Goal: Check status

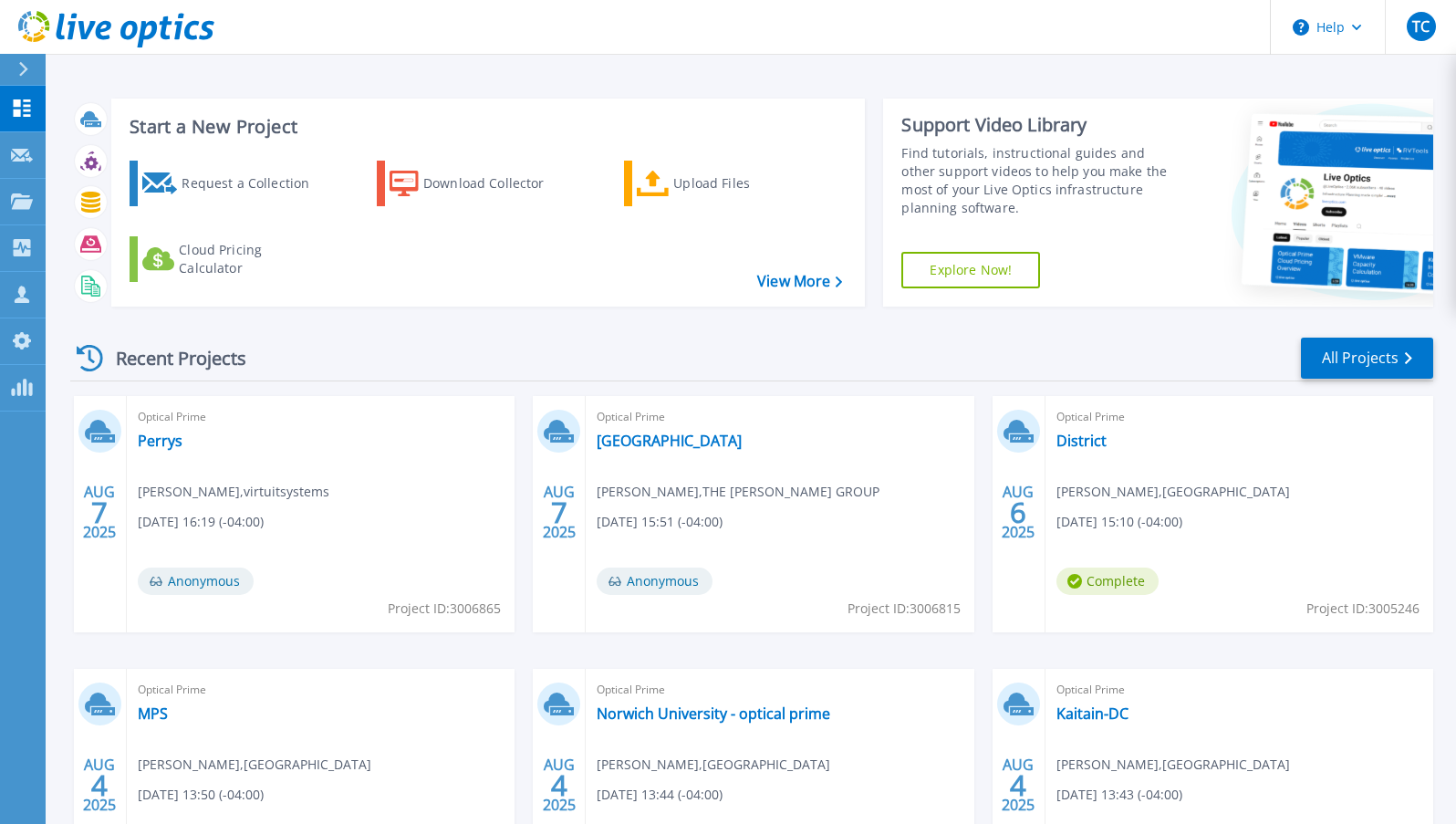
scroll to position [4, 0]
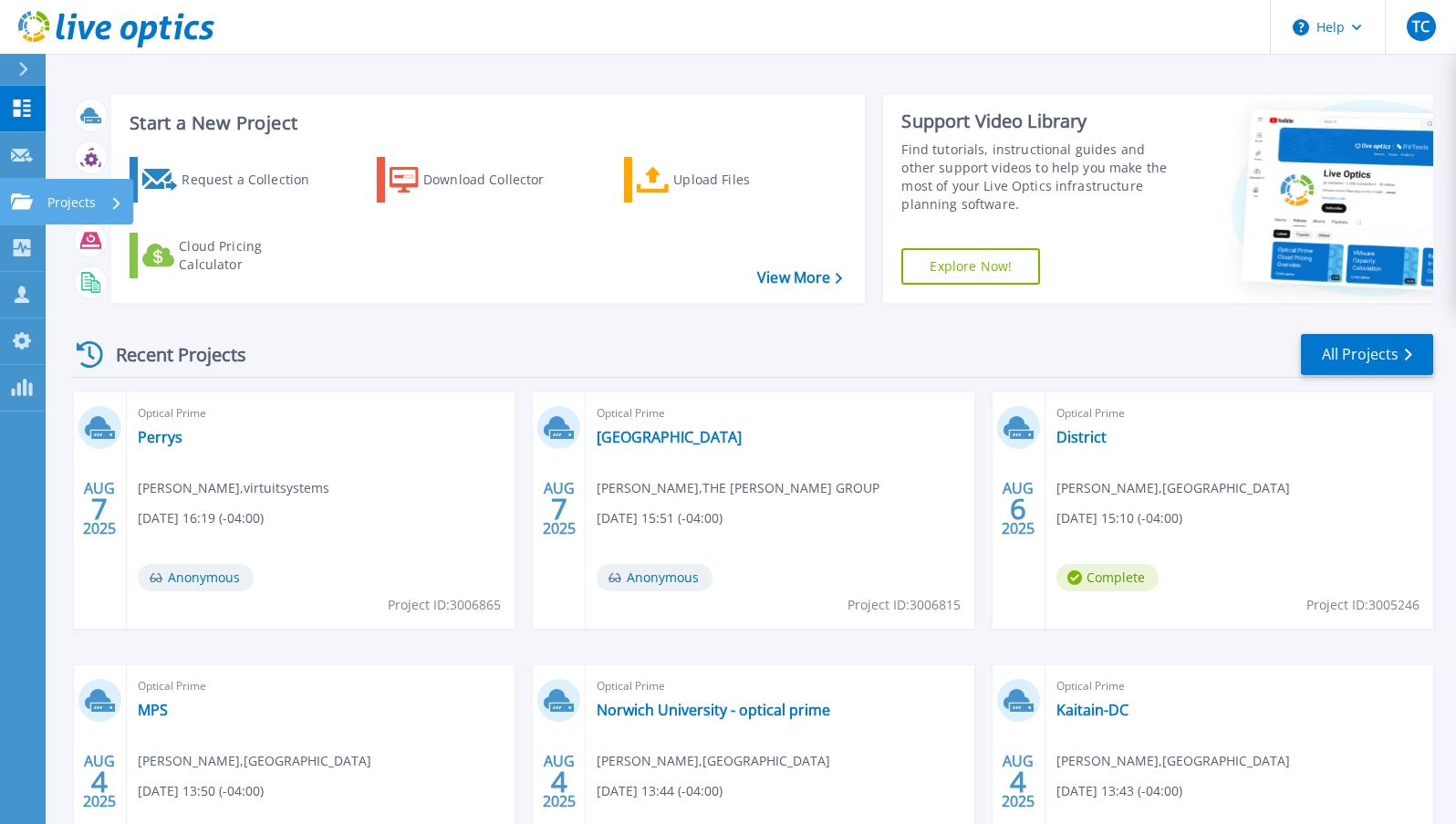
click at [68, 206] on p "Projects" at bounding box center [72, 203] width 49 height 48
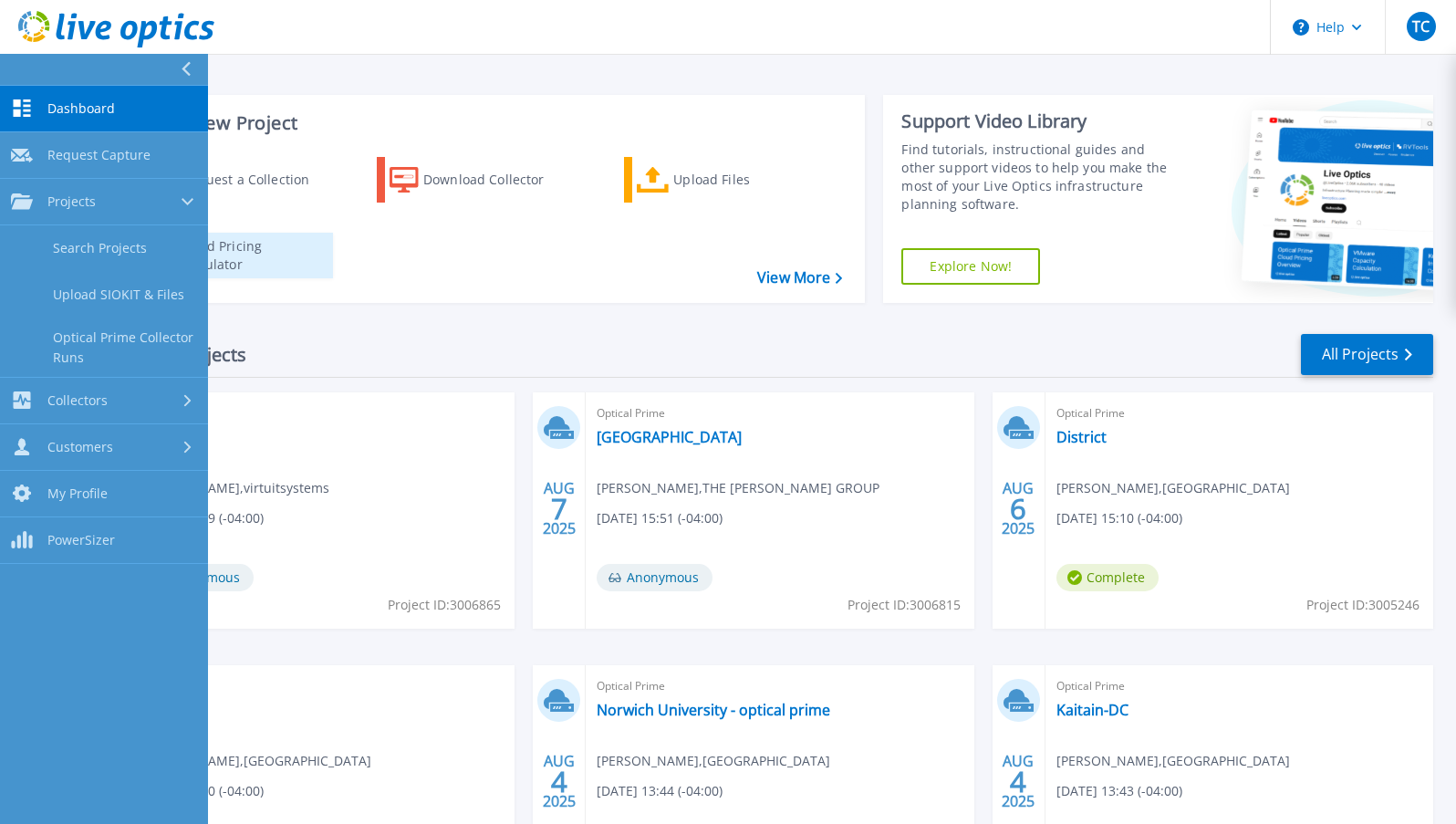
drag, startPoint x: 120, startPoint y: 243, endPoint x: 212, endPoint y: 276, distance: 97.7
click at [120, 243] on link "Search Projects" at bounding box center [104, 248] width 208 height 47
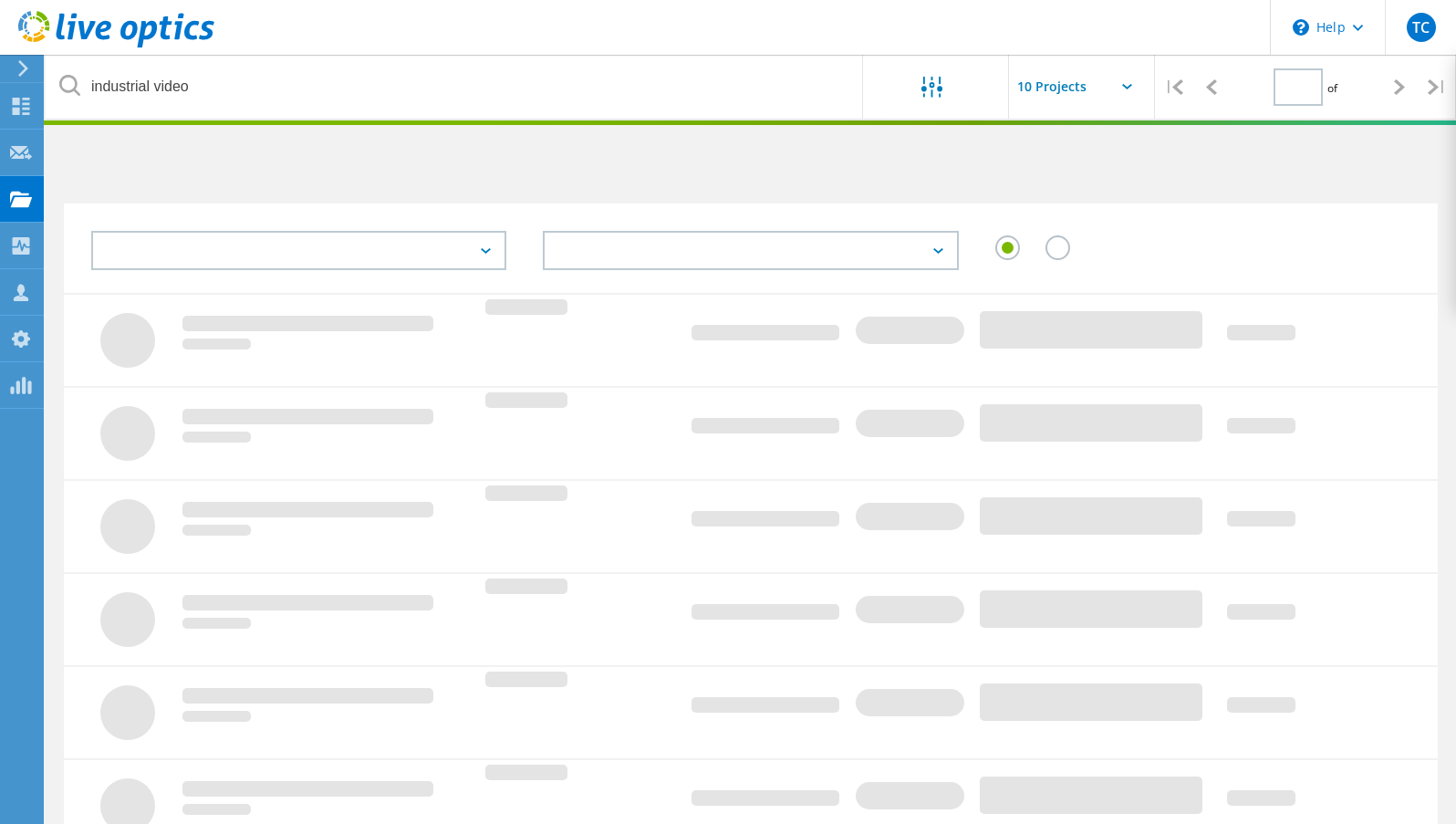
type input "1"
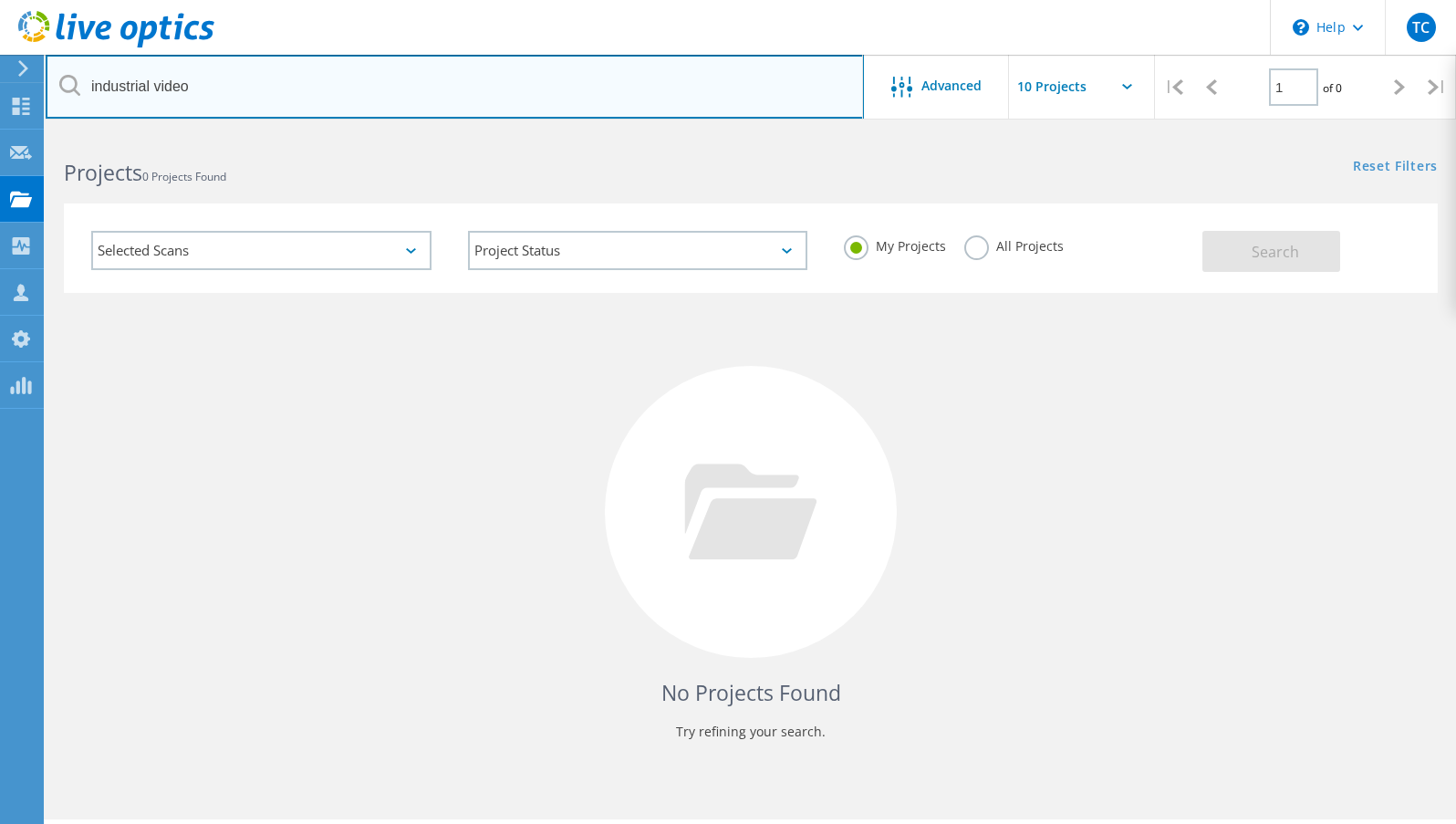
click at [336, 100] on input "industrial video" at bounding box center [455, 87] width 818 height 64
drag, startPoint x: 328, startPoint y: 97, endPoint x: -171, endPoint y: 66, distance: 500.0
click at [0, 66] on html "\n Help Explore Helpful Articles Contact Support TC OEM Team Member Tony Colang…" at bounding box center [728, 437] width 1456 height 875
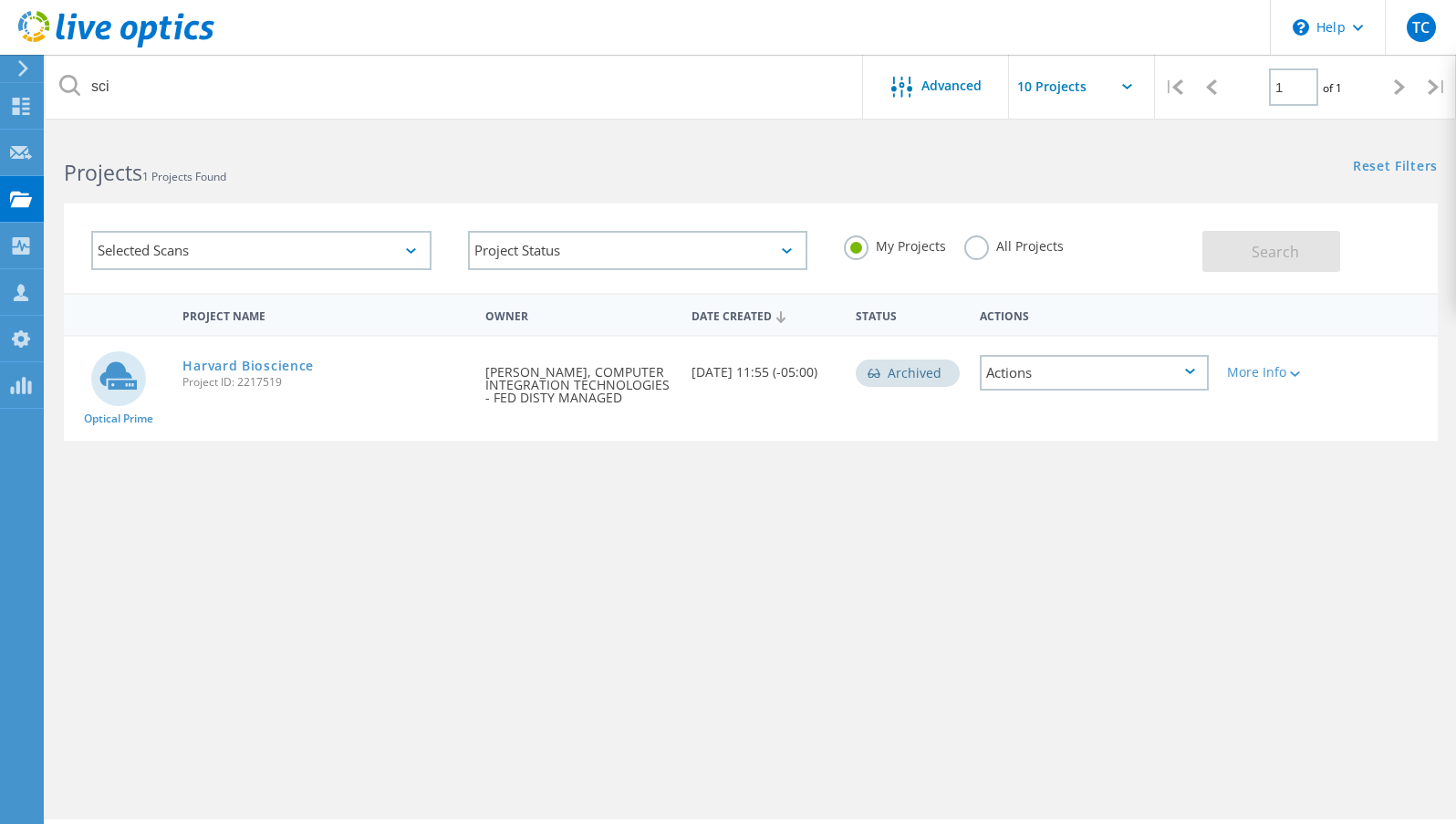
click at [965, 250] on label "All Projects" at bounding box center [1014, 244] width 99 height 18
click at [0, 0] on input "All Projects" at bounding box center [0, 0] width 0 height 0
click at [1185, 270] on div "My Projects All Projects" at bounding box center [1014, 245] width 377 height 67
click at [1208, 265] on button "Search" at bounding box center [1271, 251] width 137 height 41
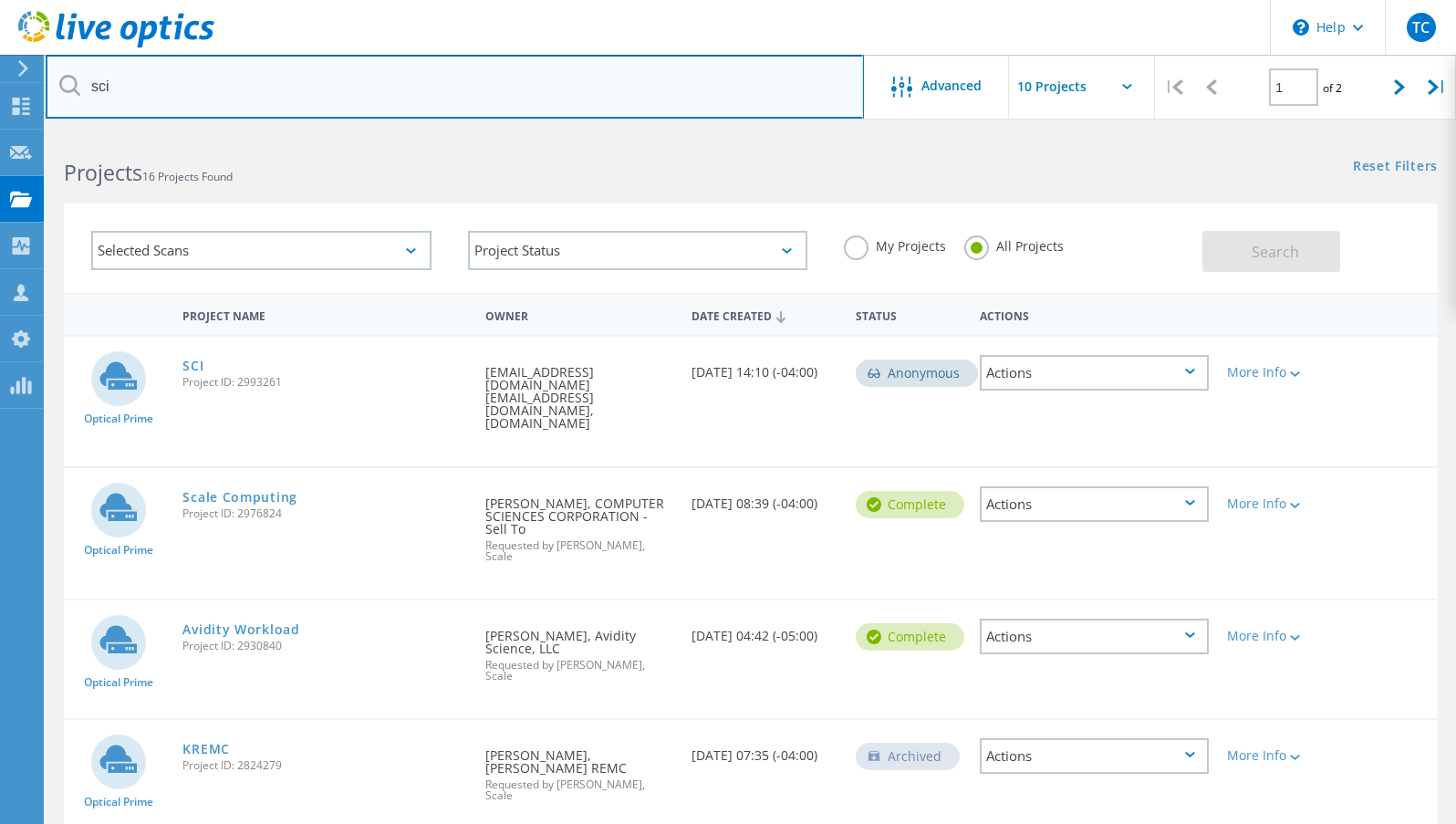
click at [226, 94] on input "sci" at bounding box center [455, 87] width 818 height 64
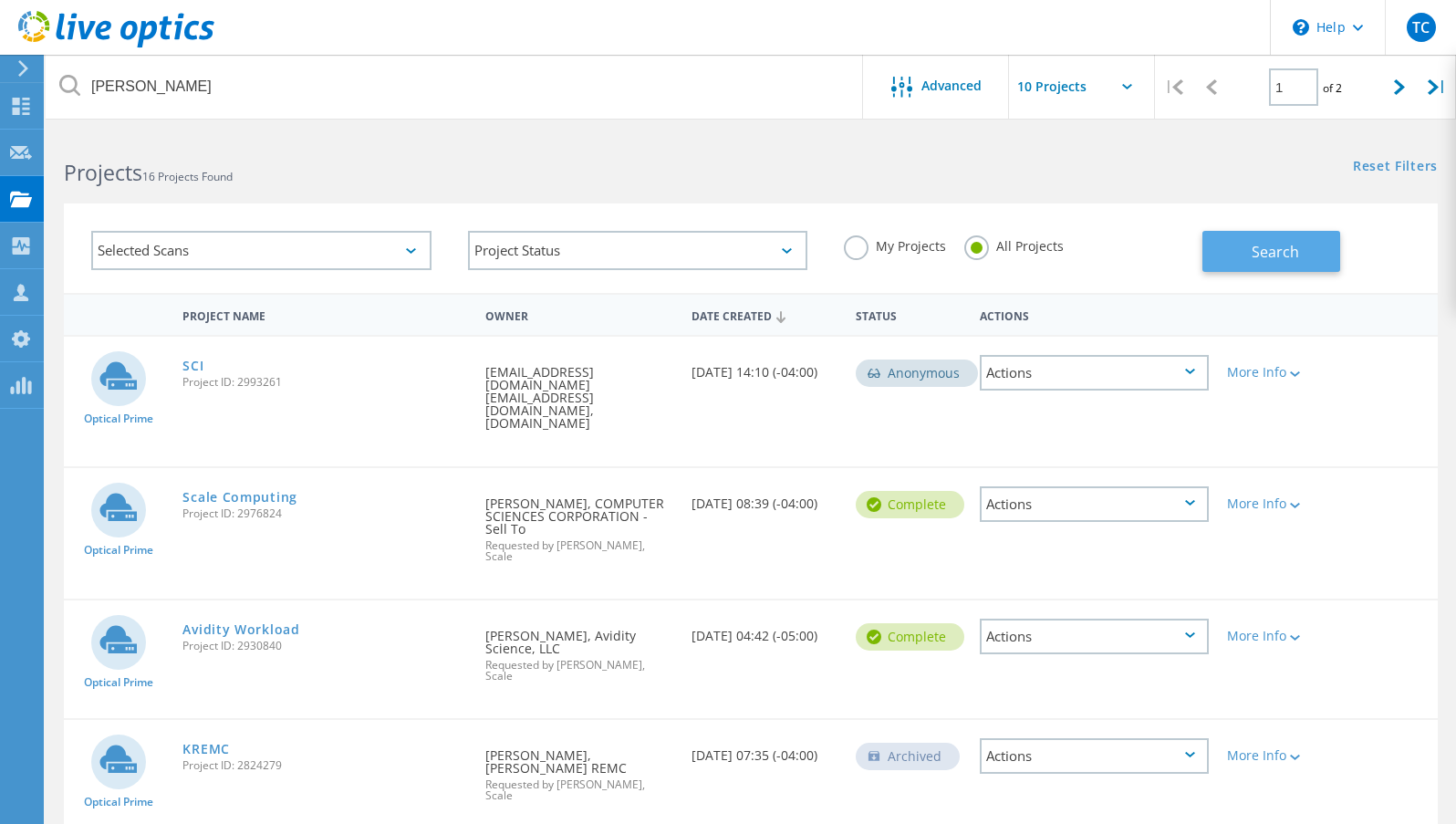
click at [1235, 255] on button "Search" at bounding box center [1271, 251] width 137 height 41
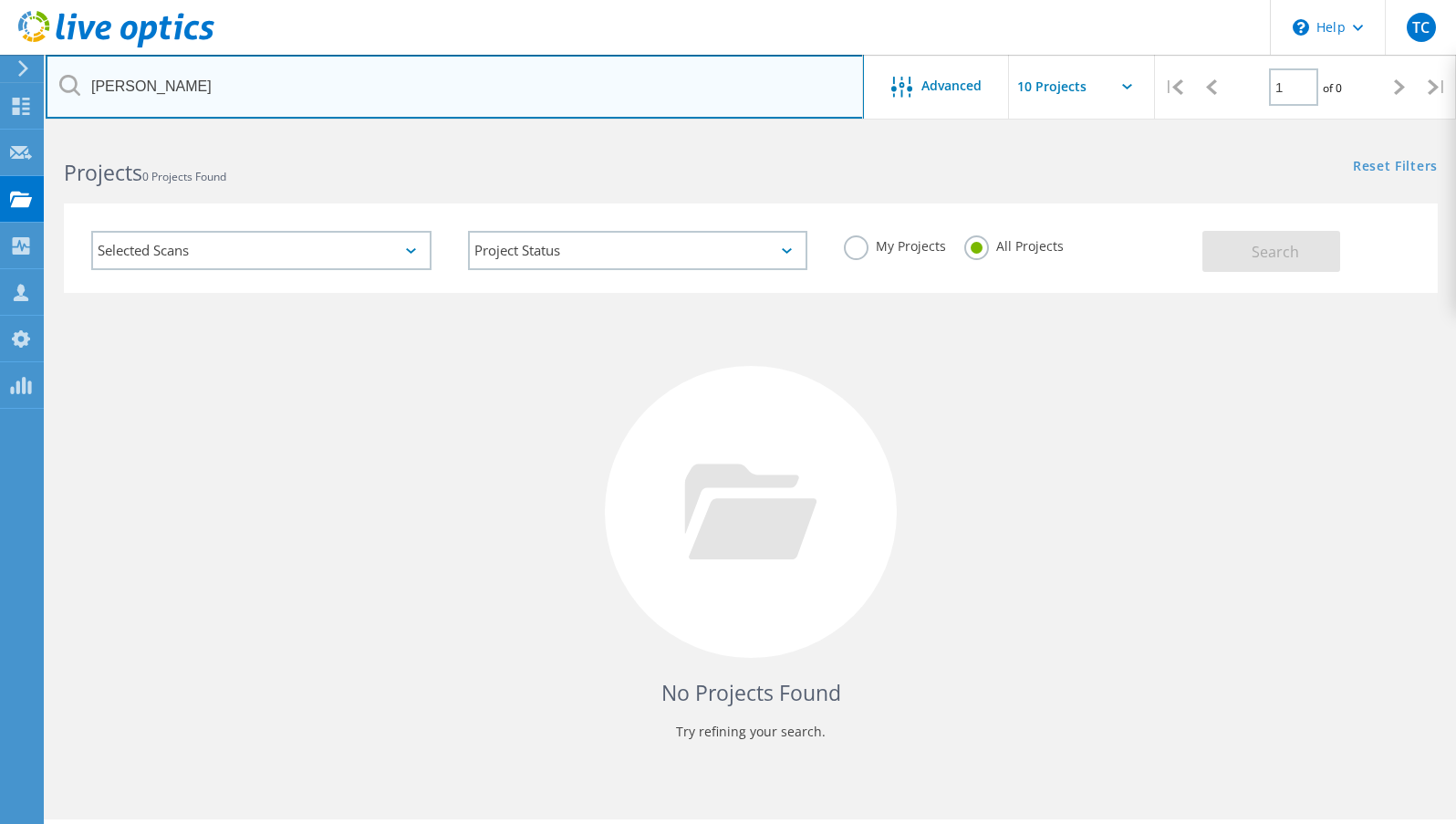
click at [466, 105] on input "scime" at bounding box center [455, 87] width 818 height 64
paste input "Sciemetric"
click at [418, 108] on input "Sciemetric" at bounding box center [455, 87] width 818 height 64
paste input "https://app.liveoptics.com/dpackviewer/2993261"
type input "https://app.liveoptics.com/dpackviewer/2993261"
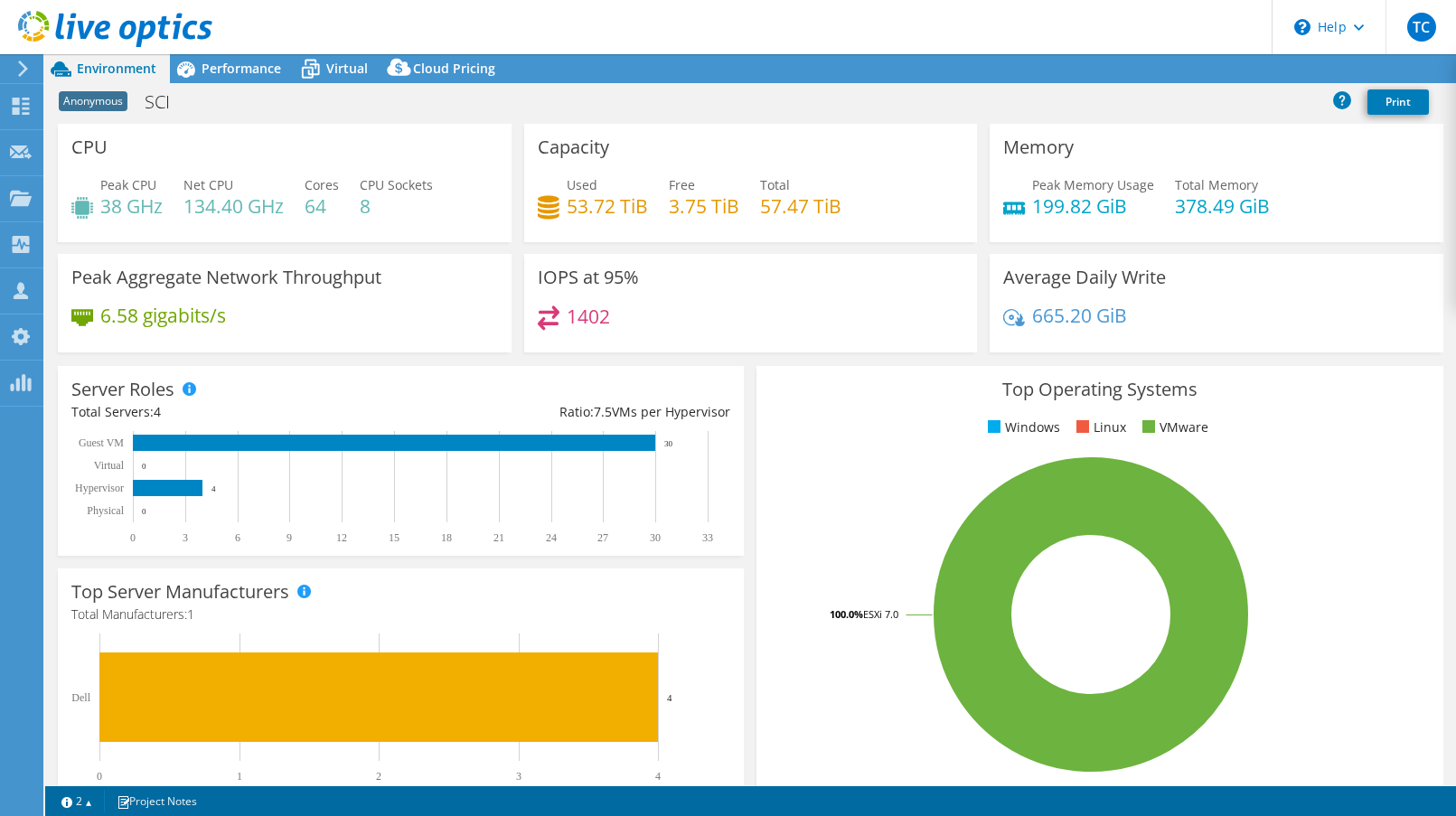
select select "USD"
click at [242, 63] on span "Performance" at bounding box center [241, 68] width 79 height 17
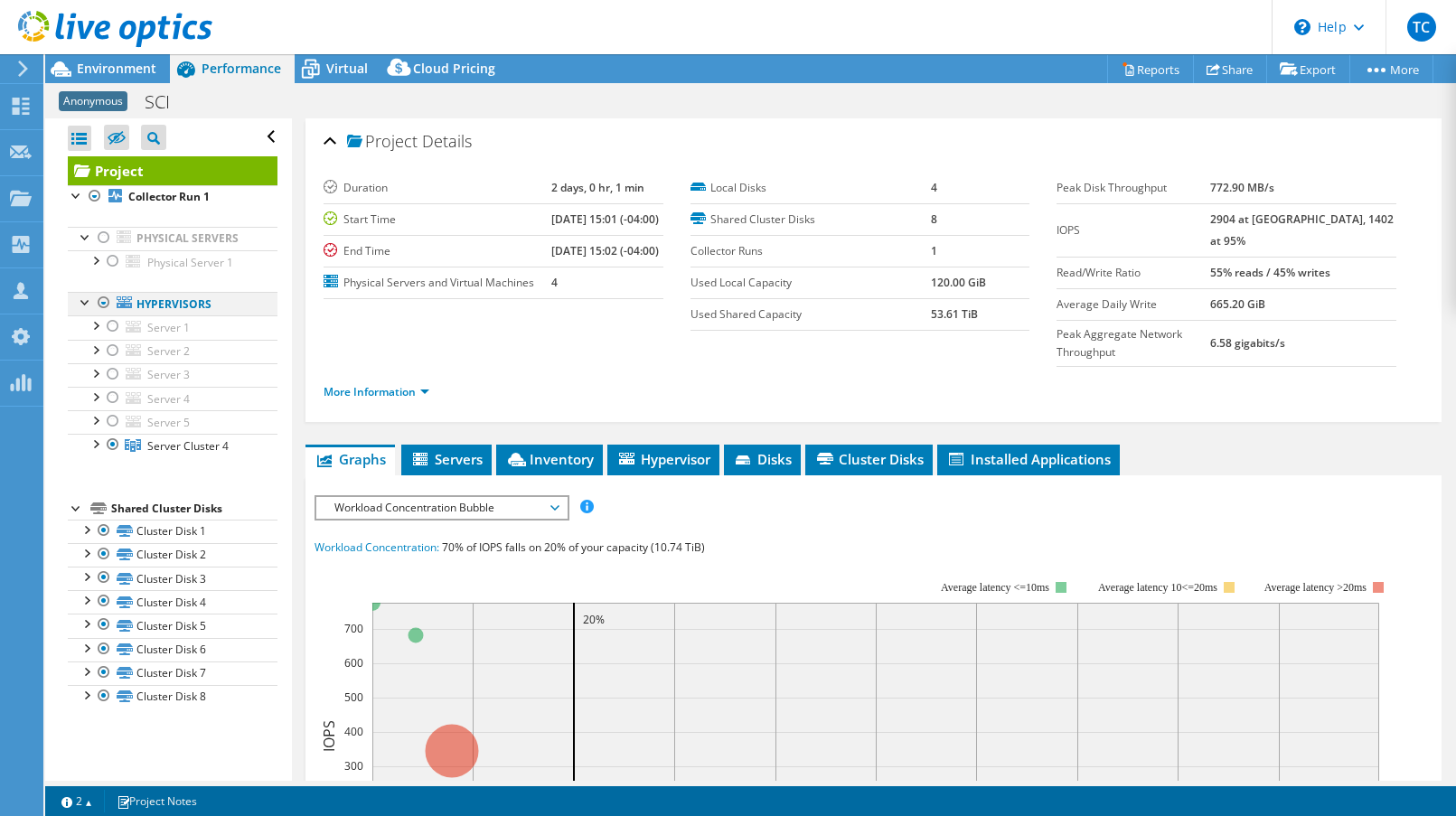
click at [101, 303] on div at bounding box center [103, 303] width 18 height 21
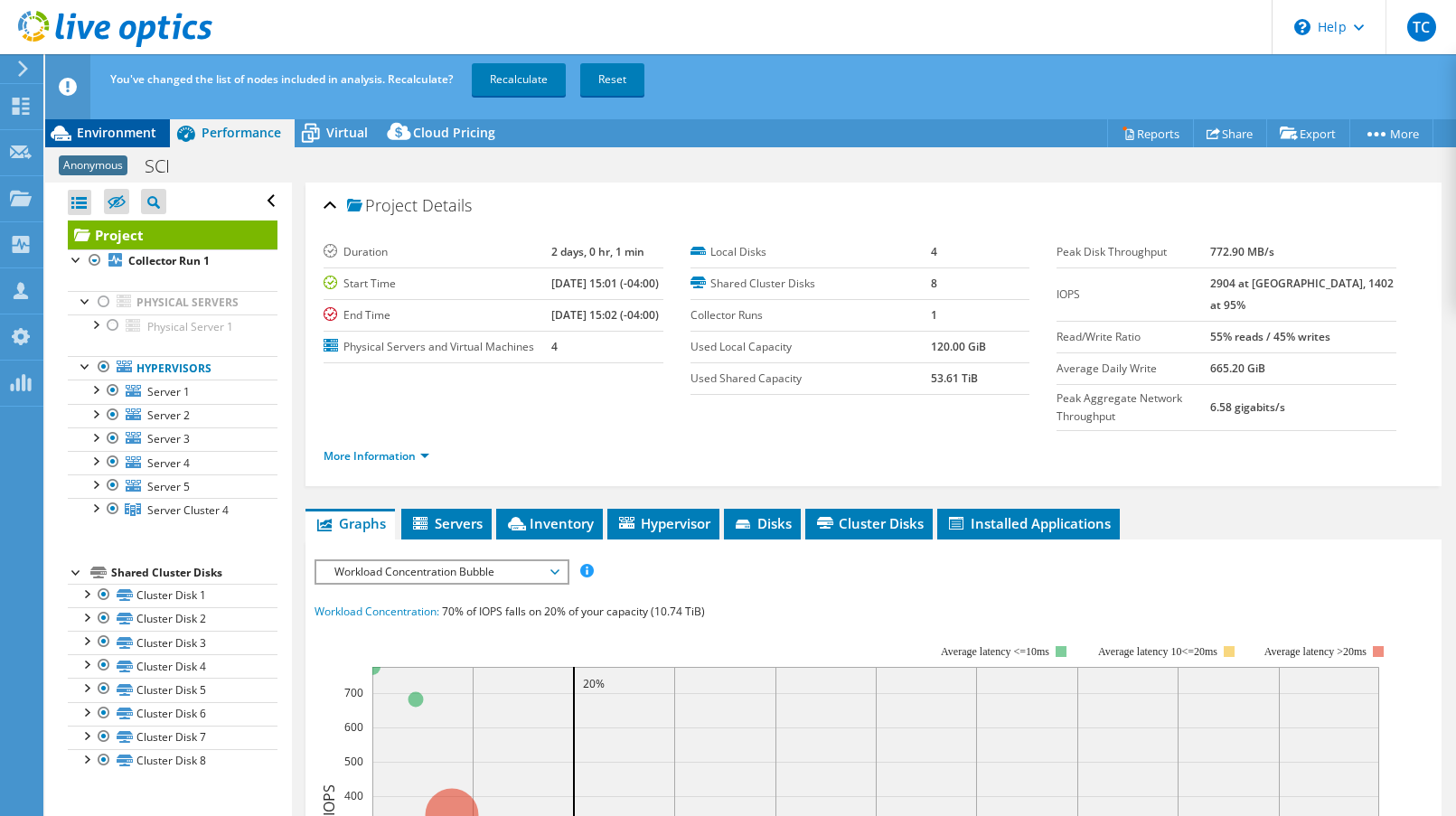
click at [137, 139] on span "Environment" at bounding box center [117, 132] width 79 height 17
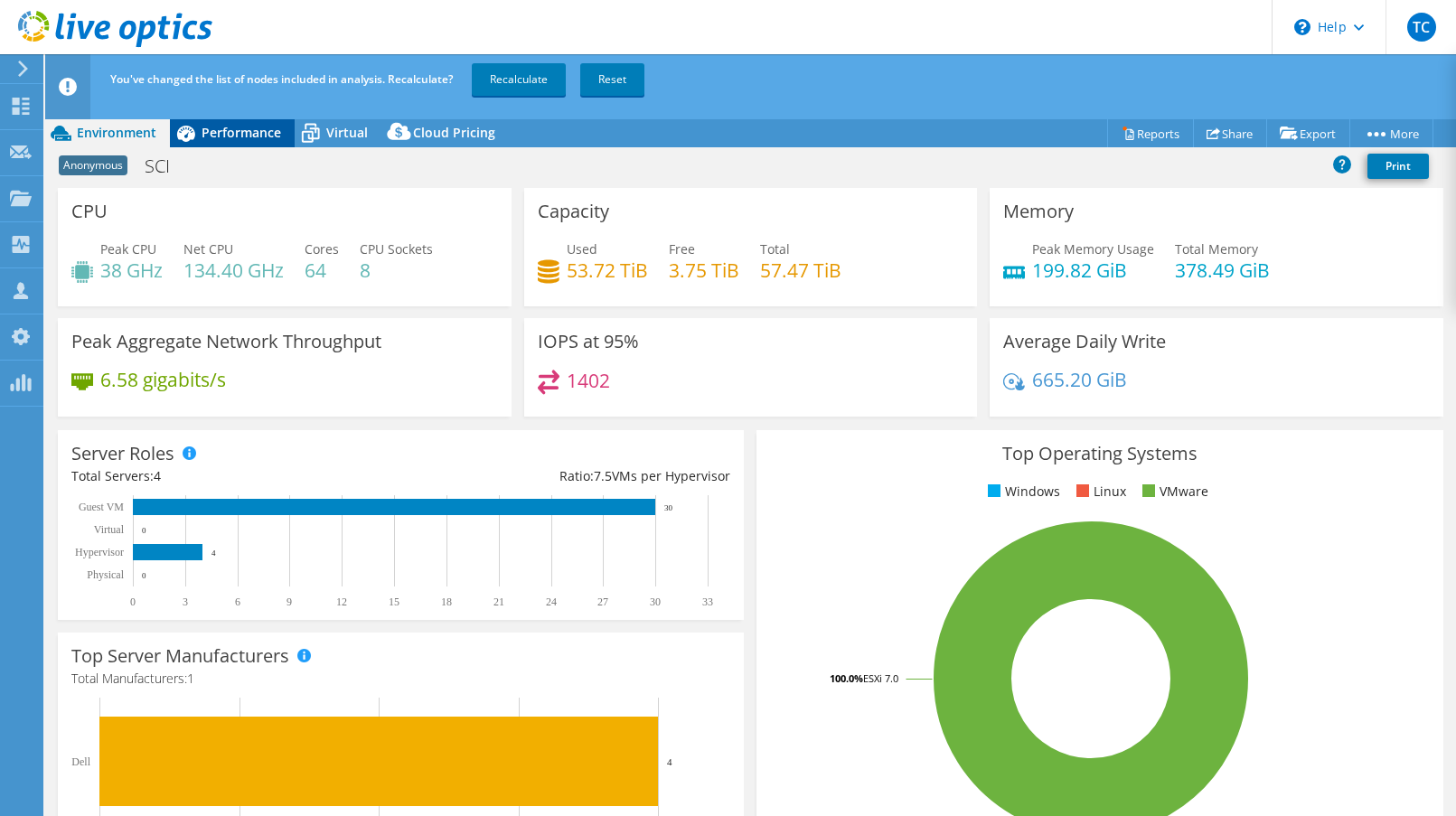
click at [201, 134] on icon at bounding box center [185, 133] width 32 height 32
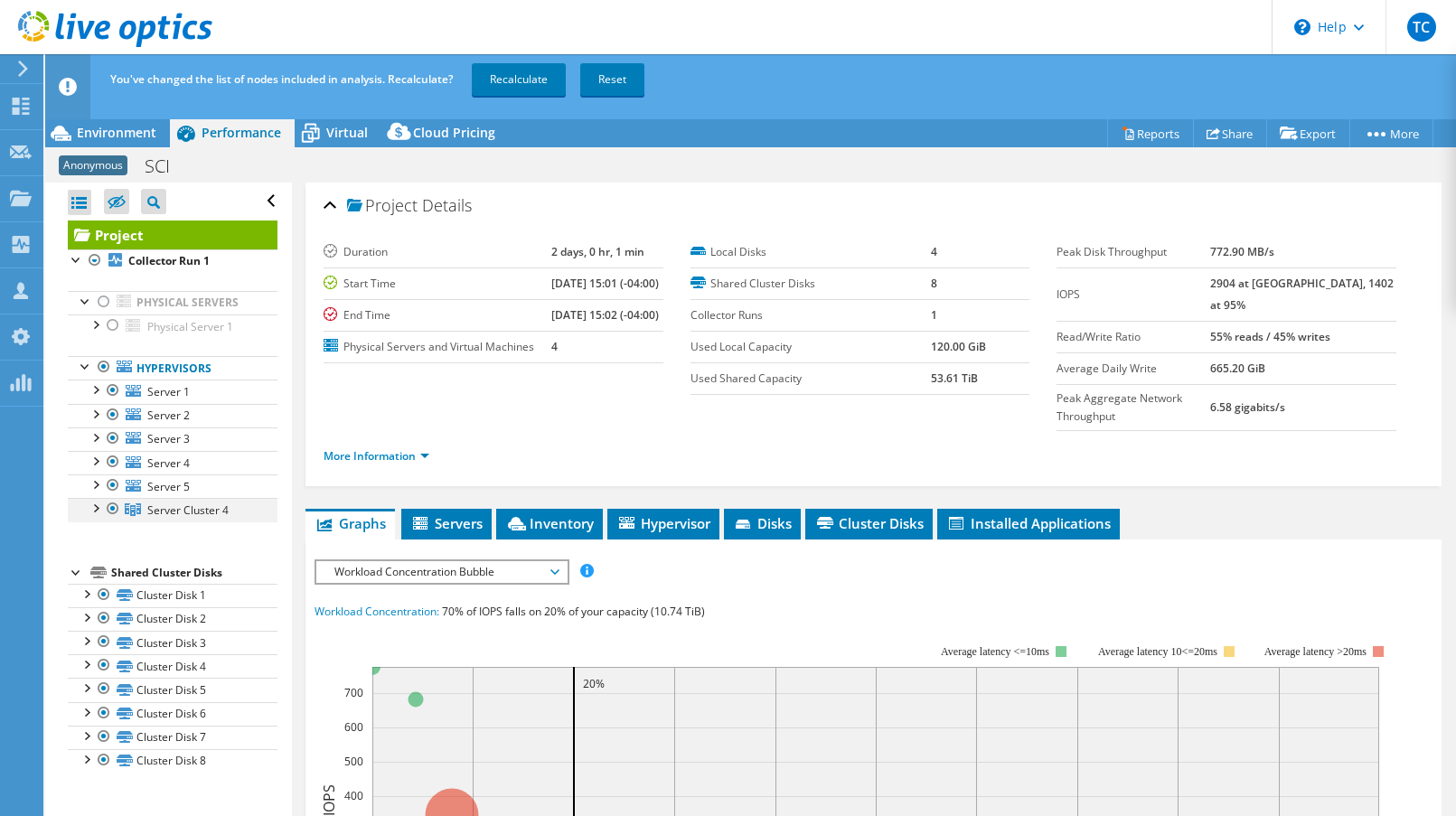
click at [101, 511] on div at bounding box center [95, 506] width 18 height 18
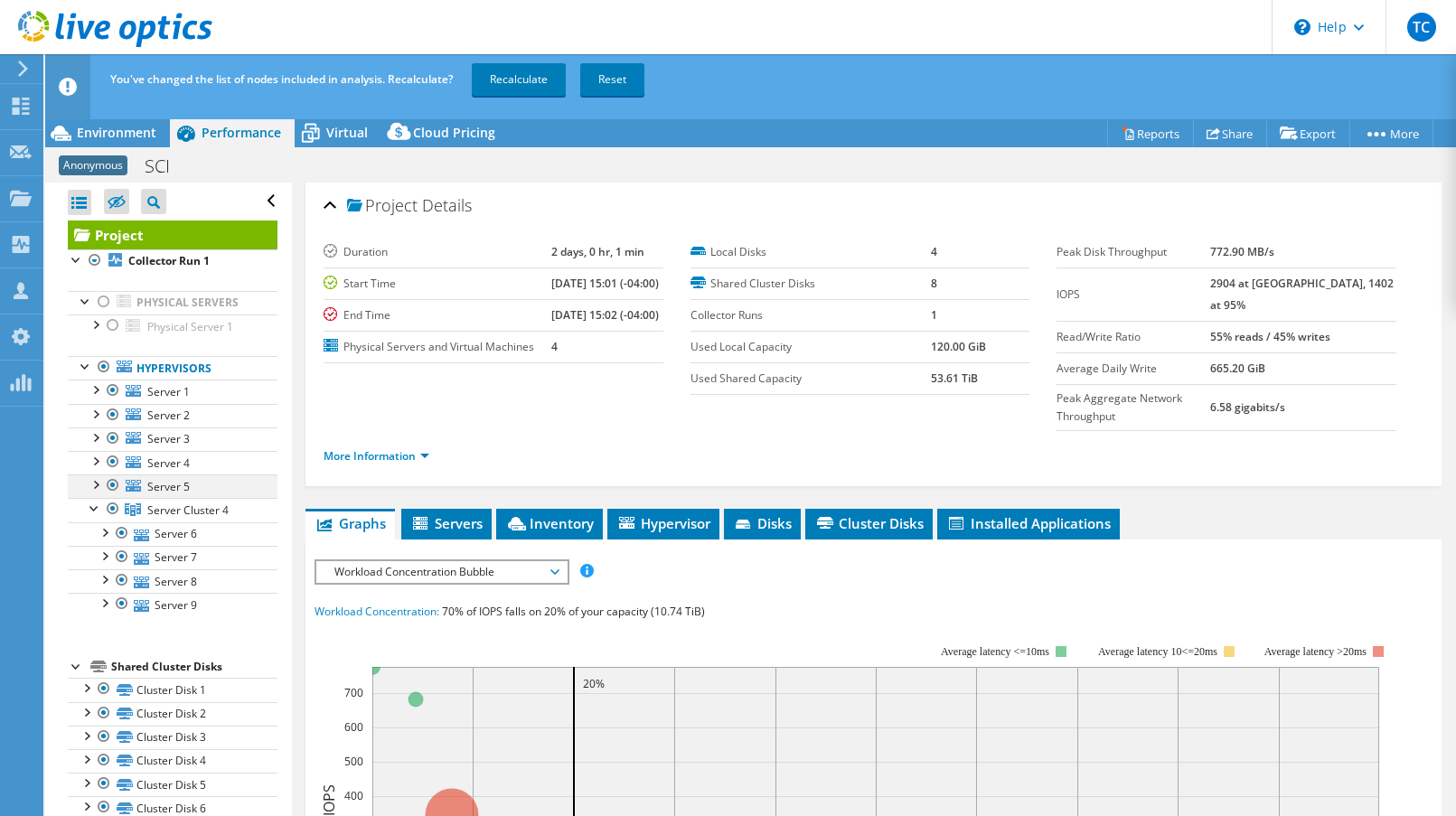
click at [94, 480] on div at bounding box center [95, 483] width 18 height 18
click at [95, 479] on div at bounding box center [95, 483] width 18 height 18
click at [176, 421] on span "Server 2" at bounding box center [169, 416] width 42 height 15
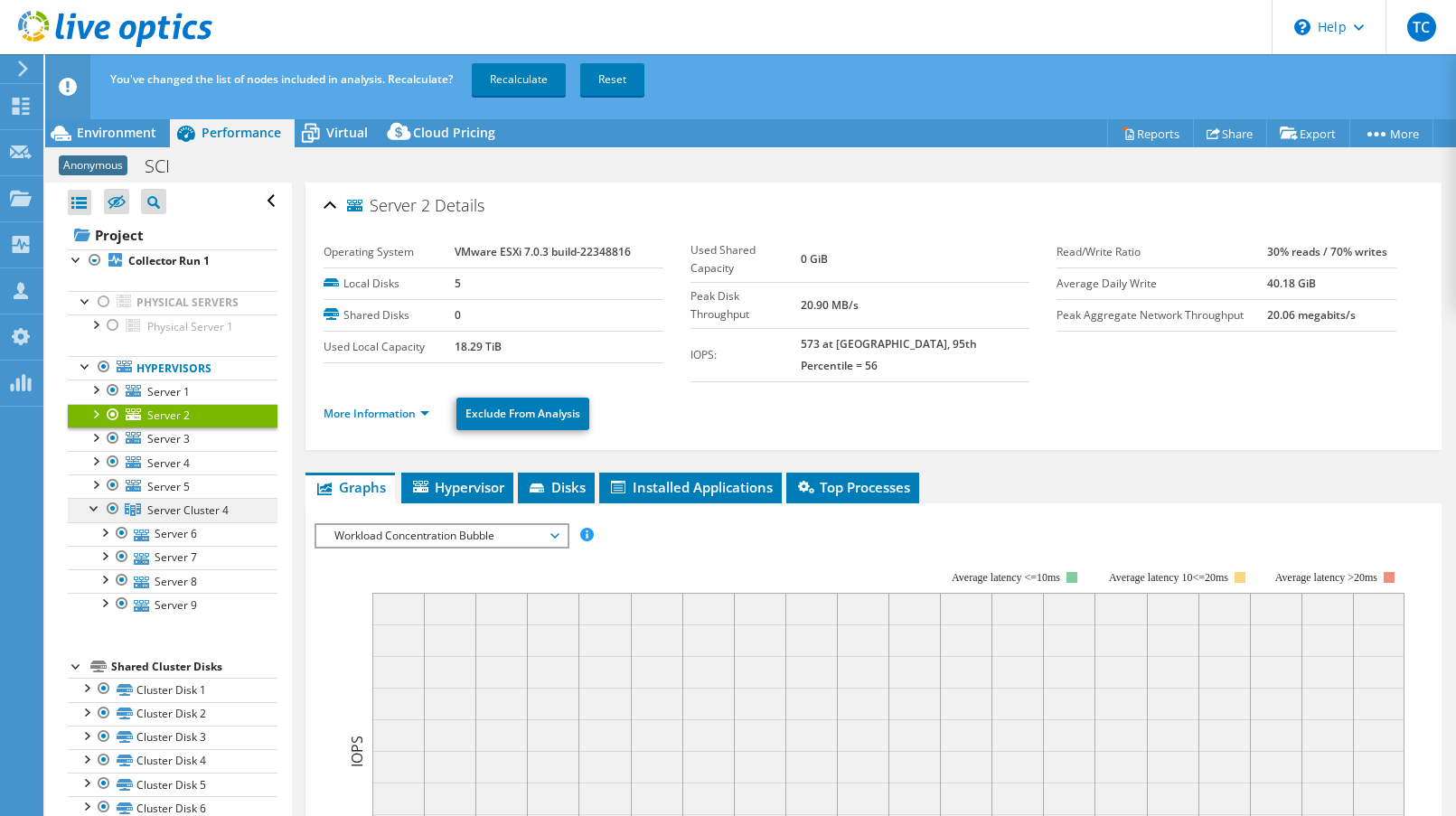
click at [209, 516] on span "Server Cluster 4" at bounding box center [188, 510] width 81 height 15
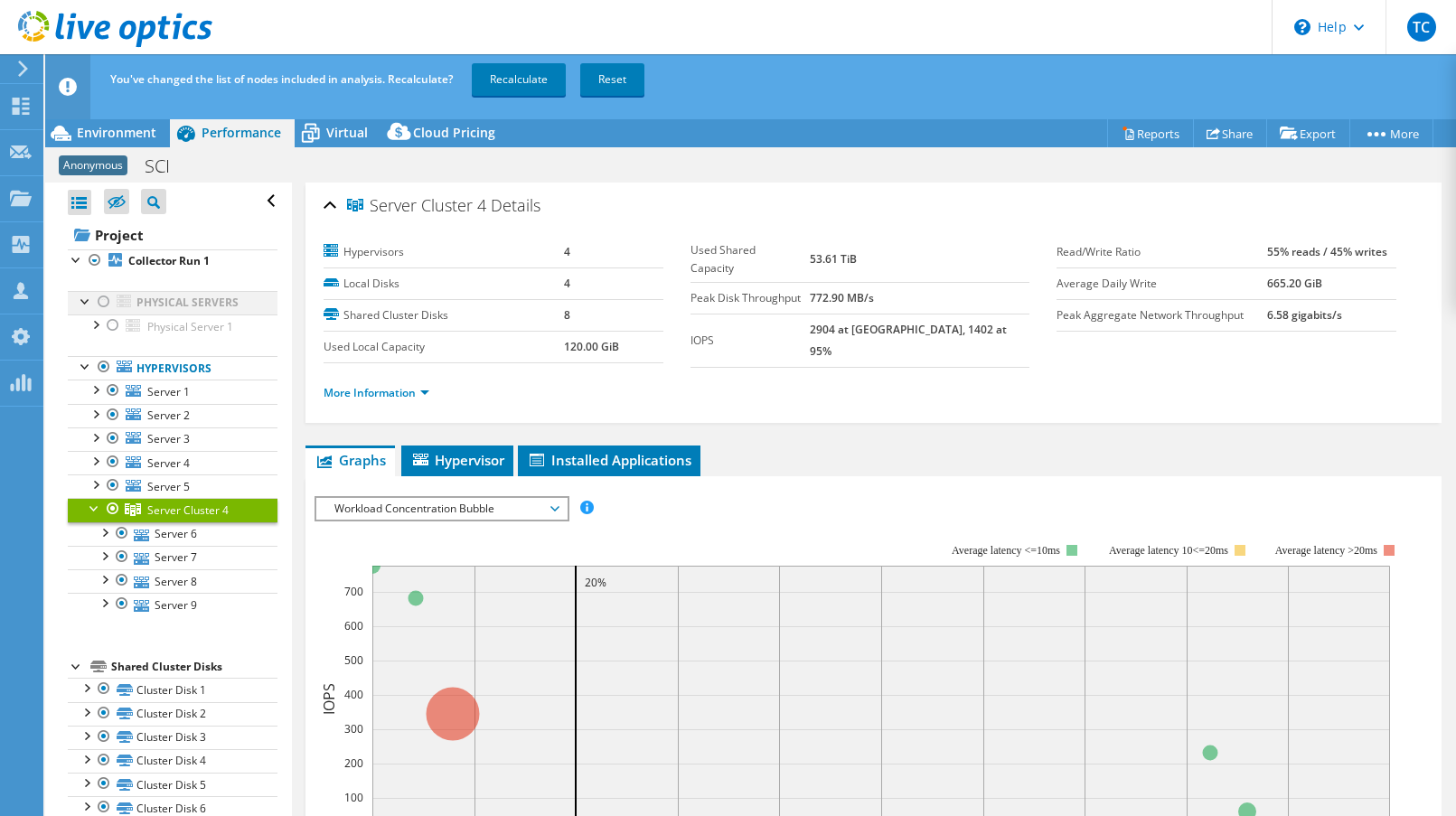
click at [103, 298] on div at bounding box center [103, 302] width 18 height 21
click at [550, 72] on link "Recalculate" at bounding box center [518, 80] width 94 height 33
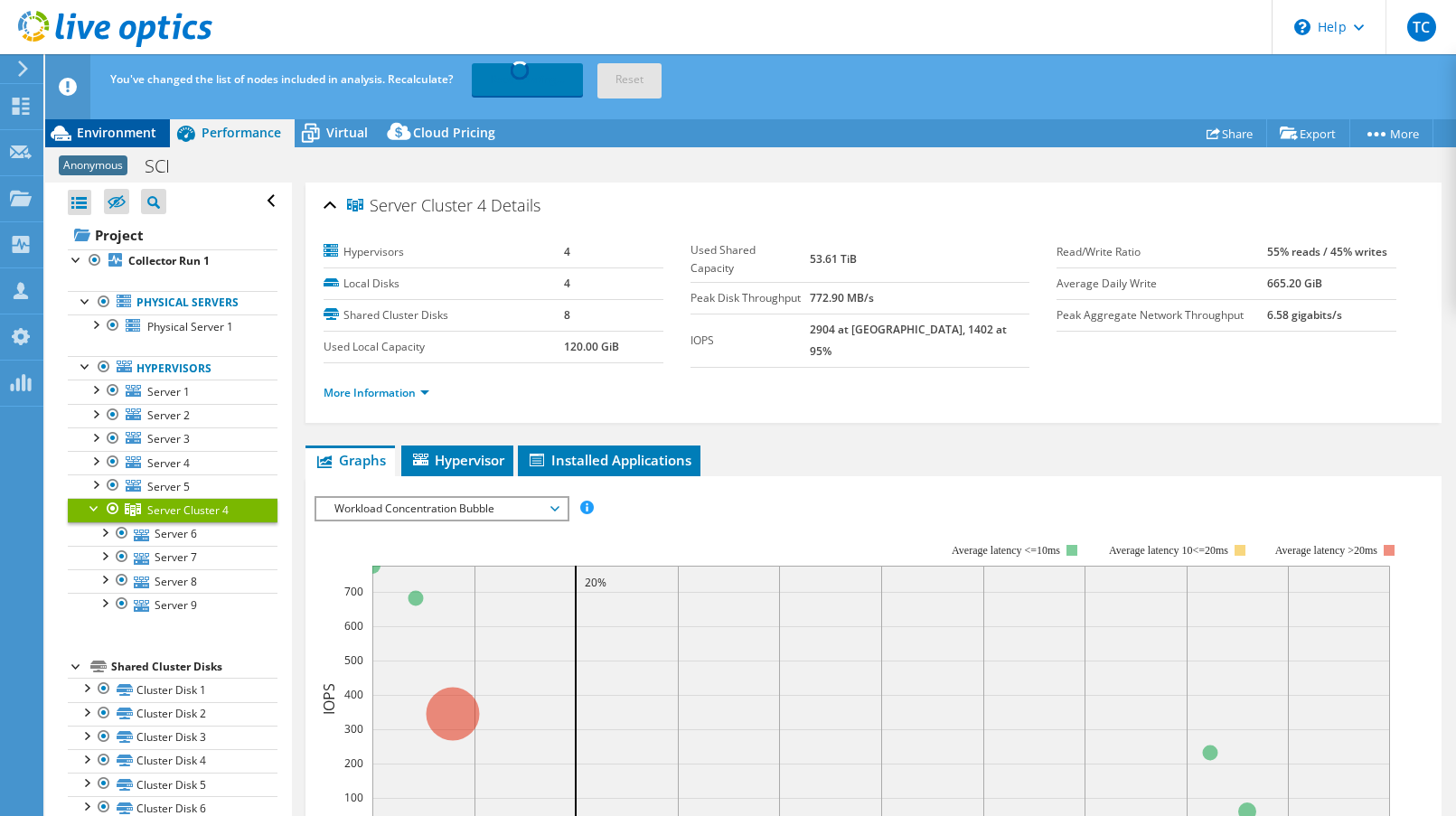
click at [114, 139] on span "Environment" at bounding box center [117, 132] width 79 height 17
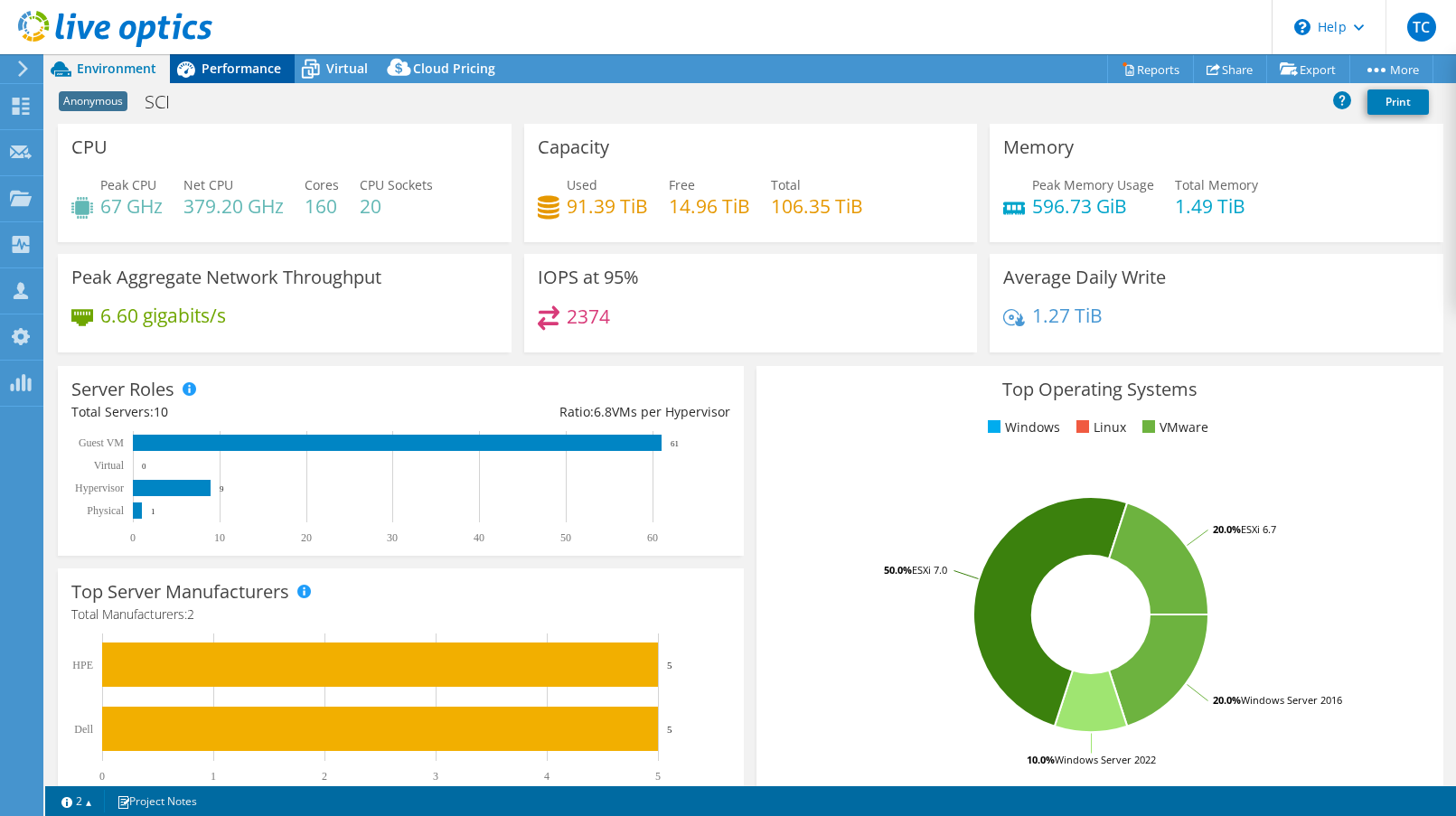
click at [238, 54] on div "Performance" at bounding box center [232, 68] width 124 height 29
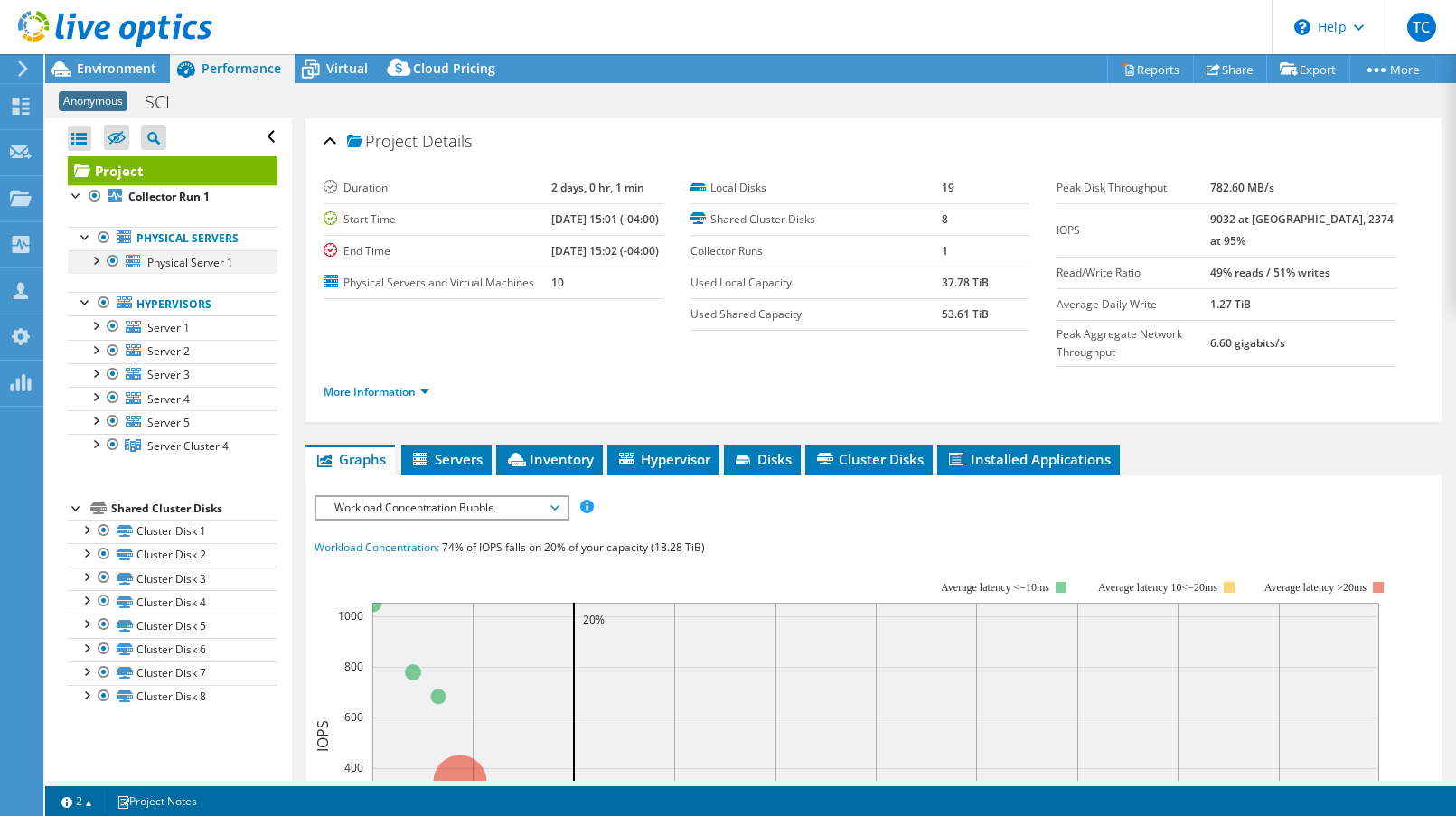
click at [98, 265] on div at bounding box center [95, 259] width 18 height 18
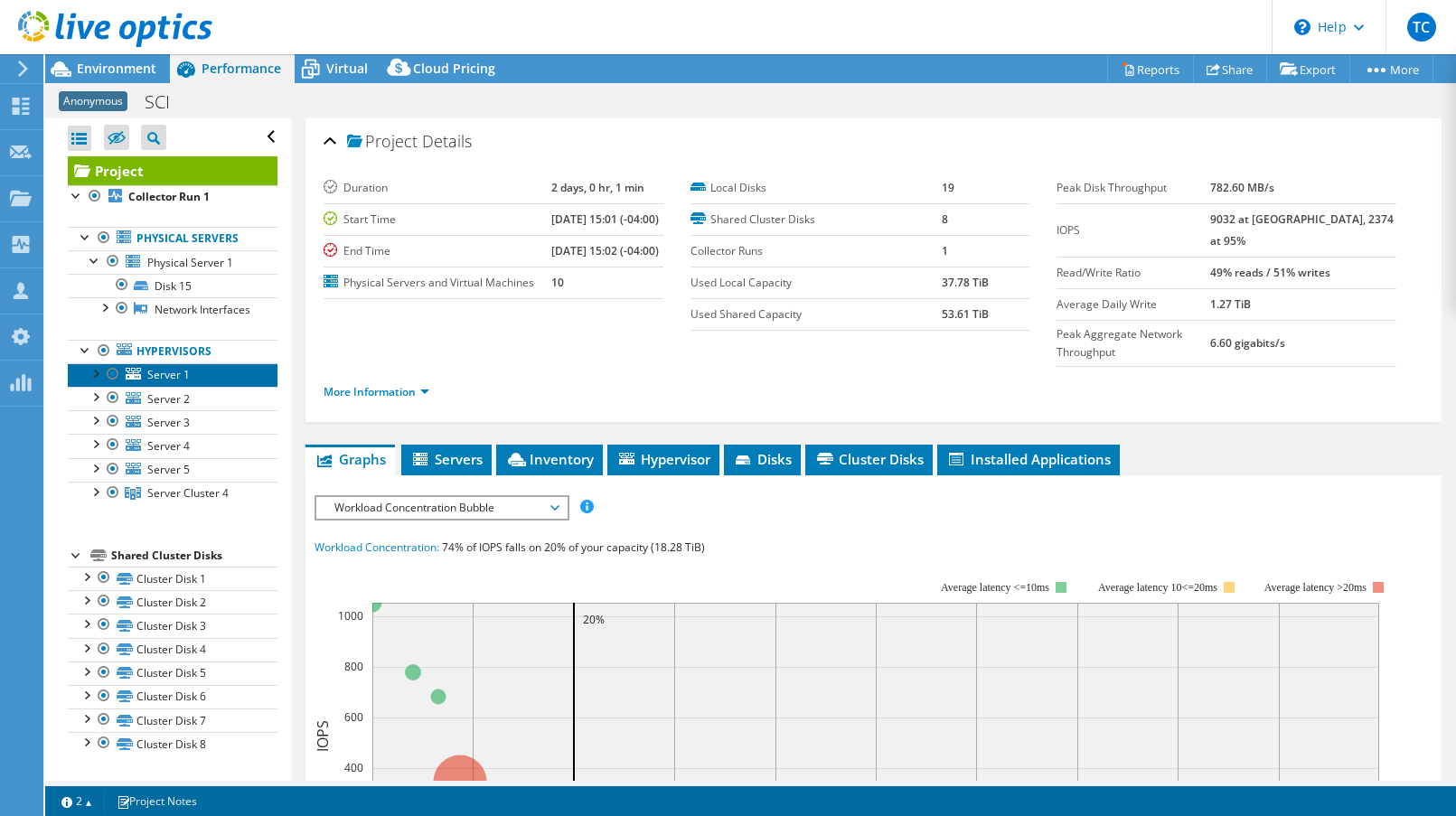
click at [202, 386] on link "Server 1" at bounding box center [172, 375] width 209 height 23
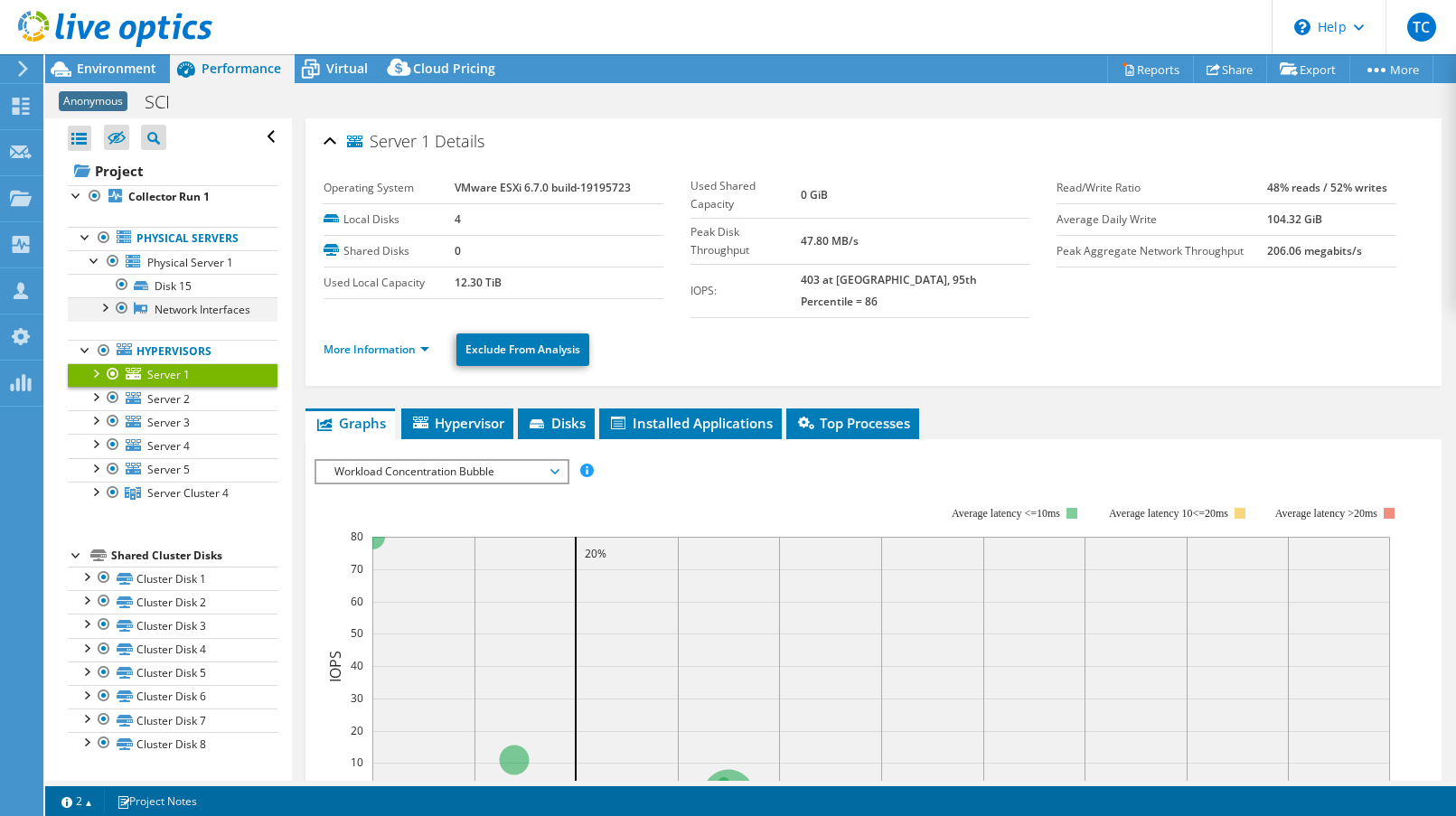
click at [102, 309] on div at bounding box center [103, 306] width 18 height 18
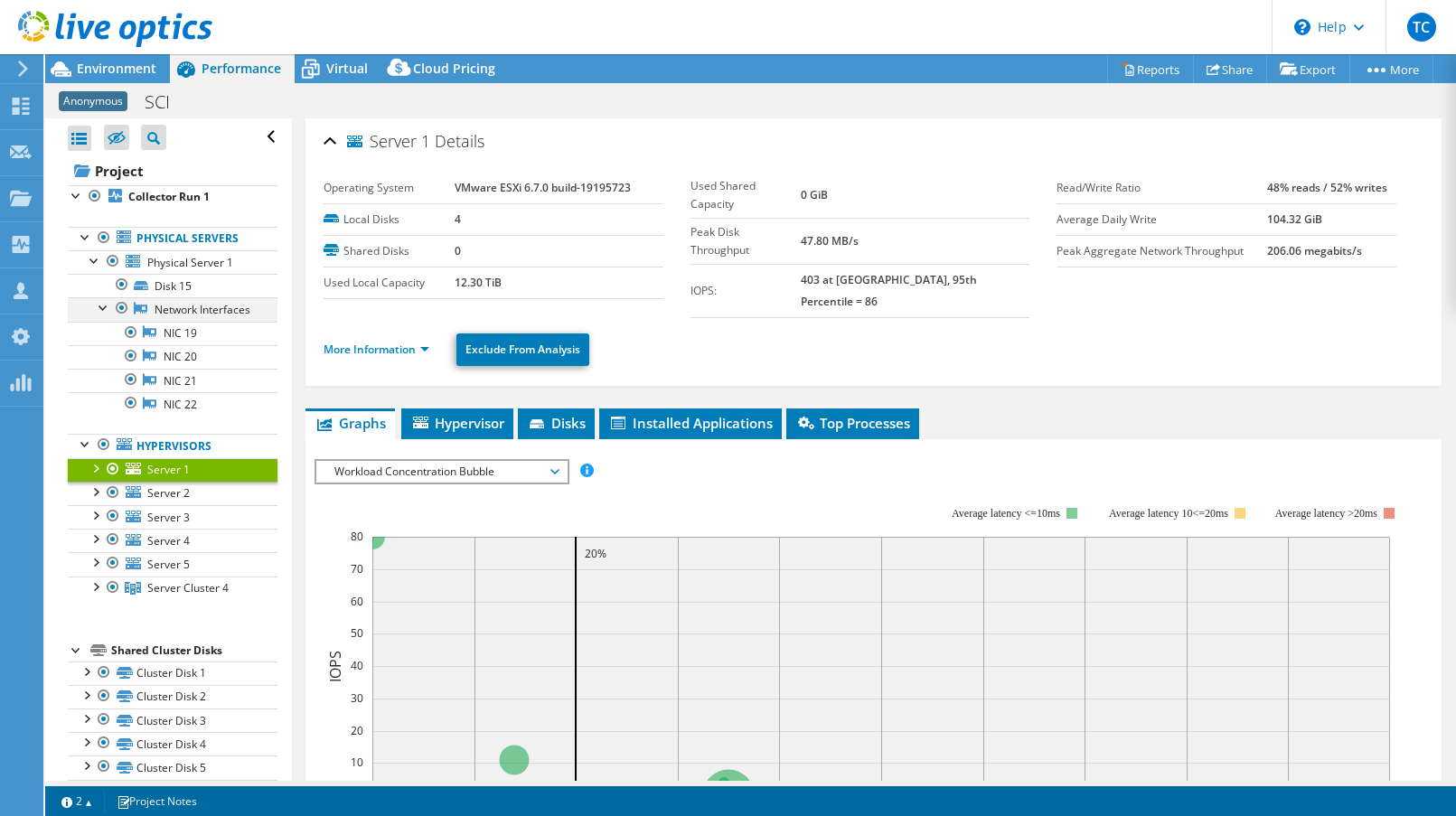
click at [105, 309] on div at bounding box center [103, 306] width 18 height 18
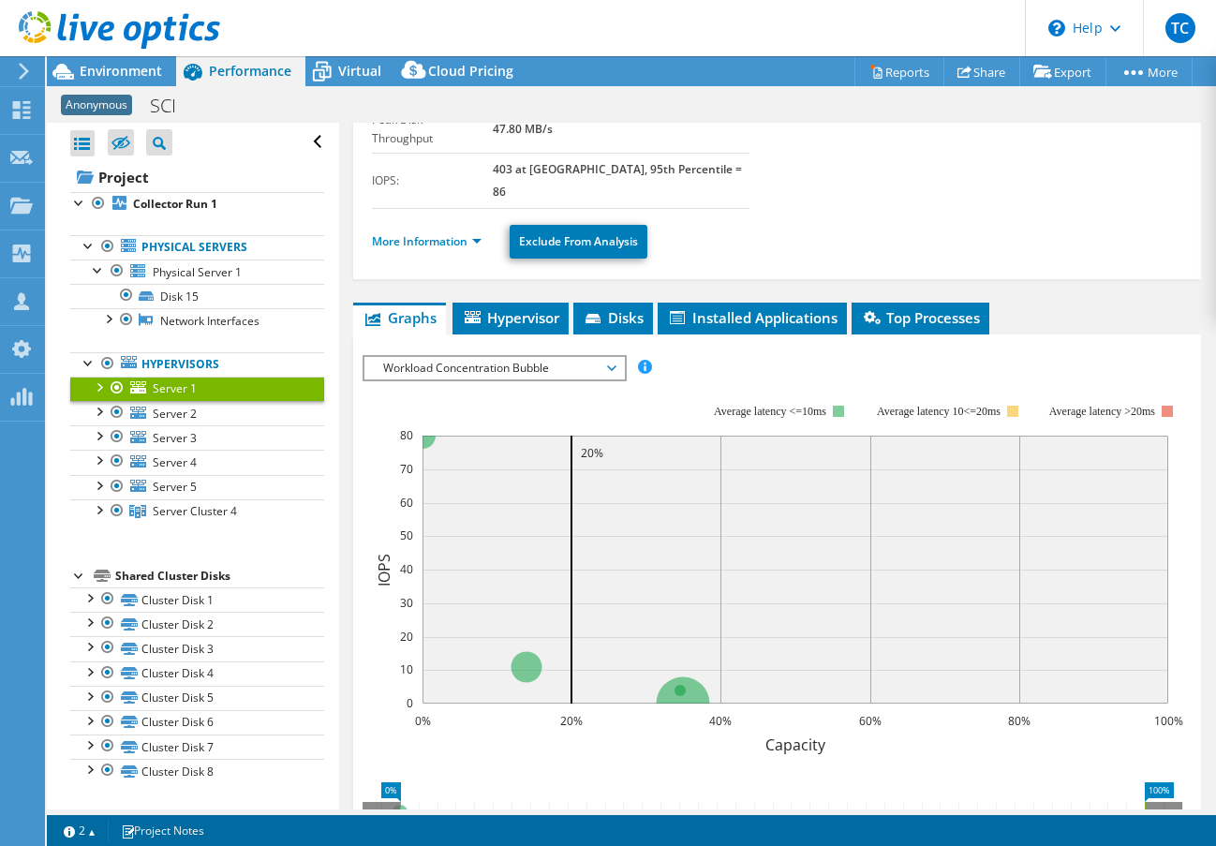
scroll to position [186, 0]
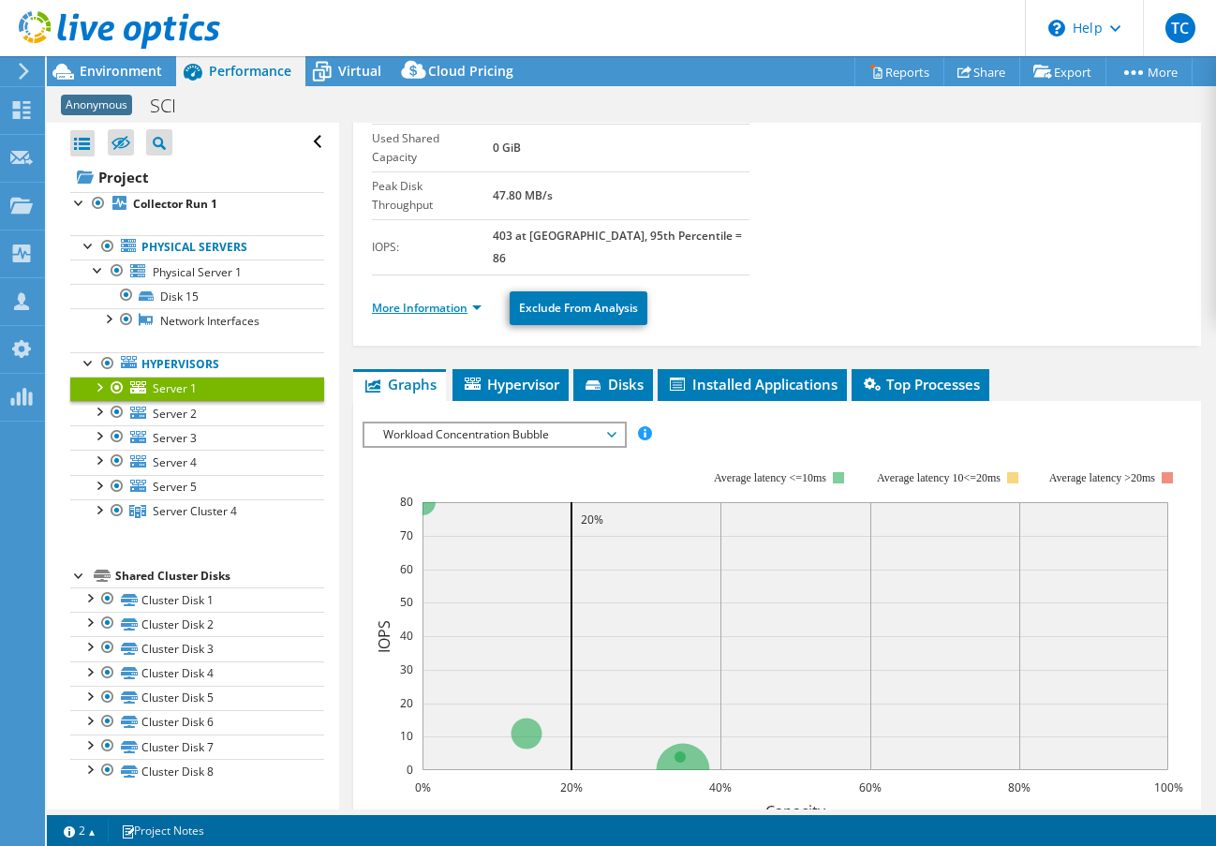
click at [451, 300] on link "More Information" at bounding box center [427, 308] width 110 height 16
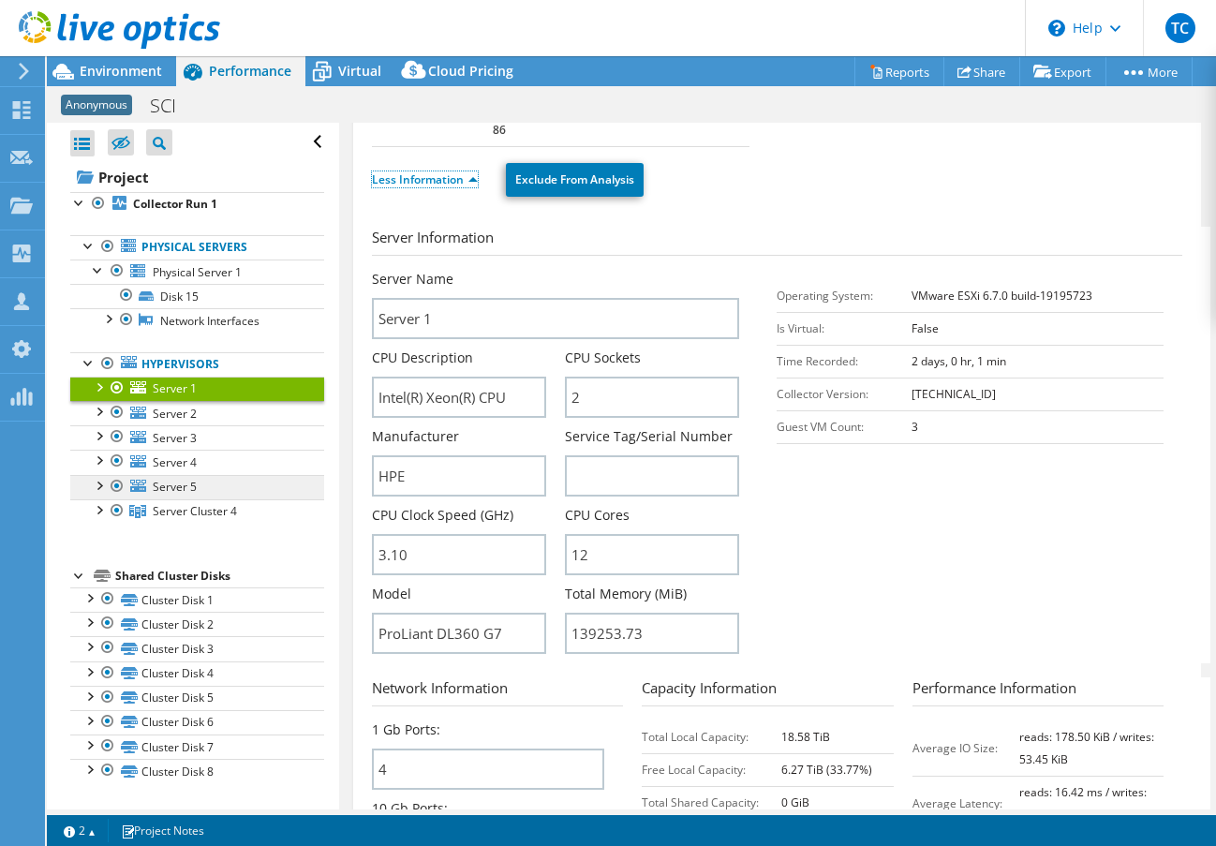
scroll to position [325, 0]
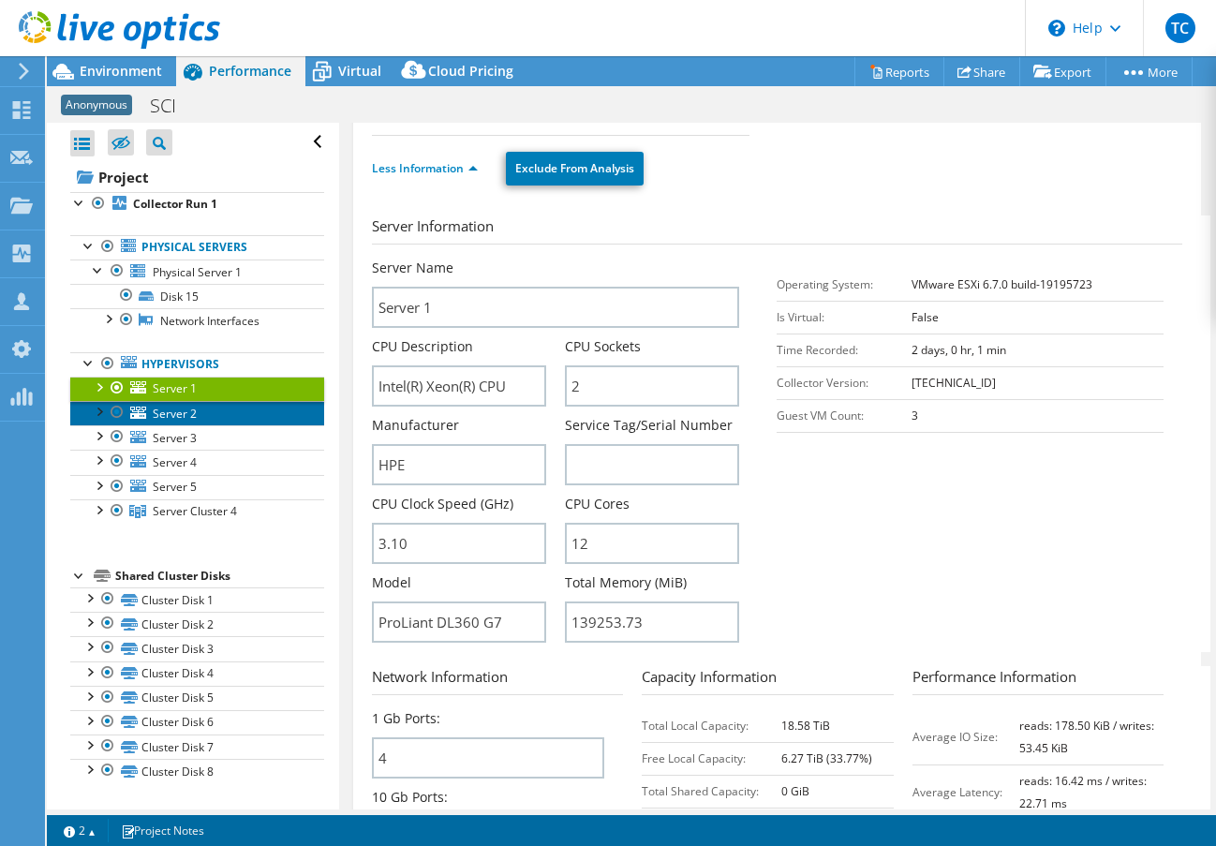
click at [206, 412] on link "Server 2" at bounding box center [197, 413] width 254 height 24
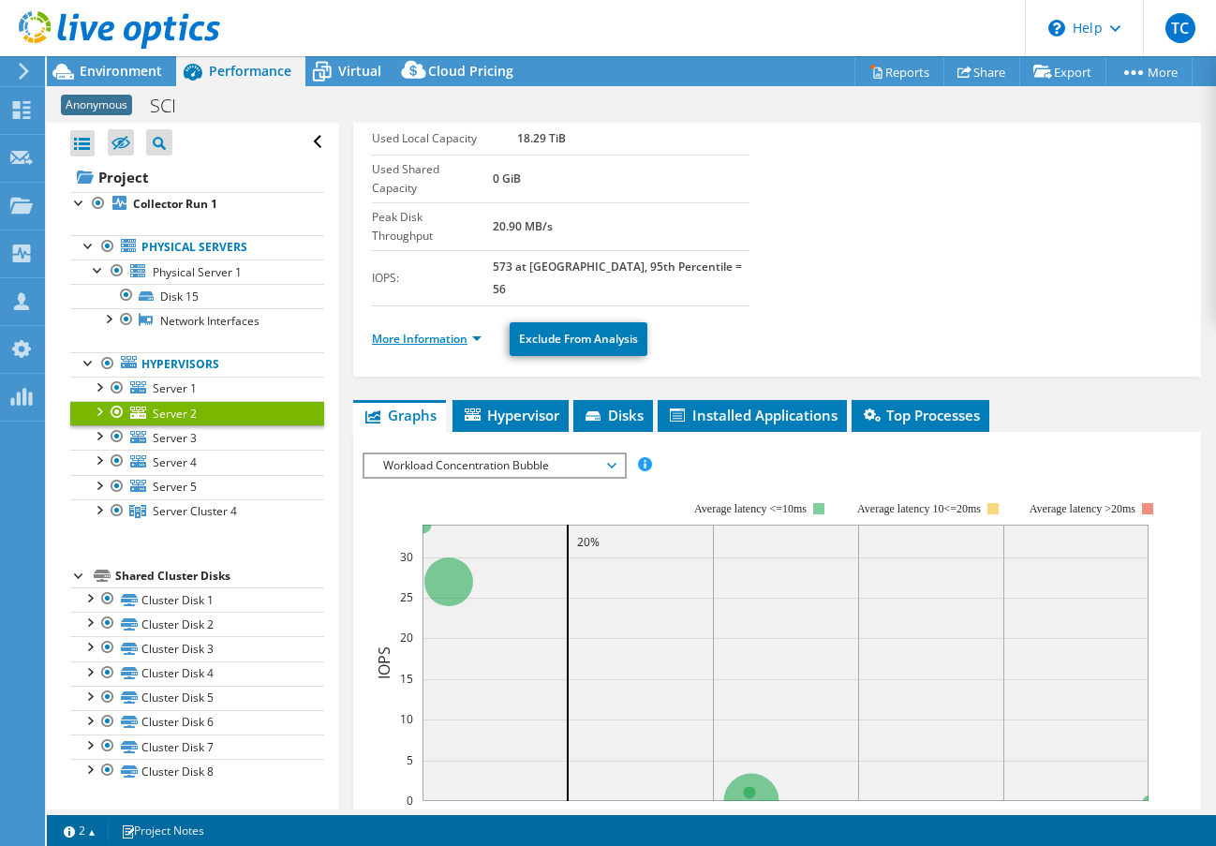
scroll to position [154, 0]
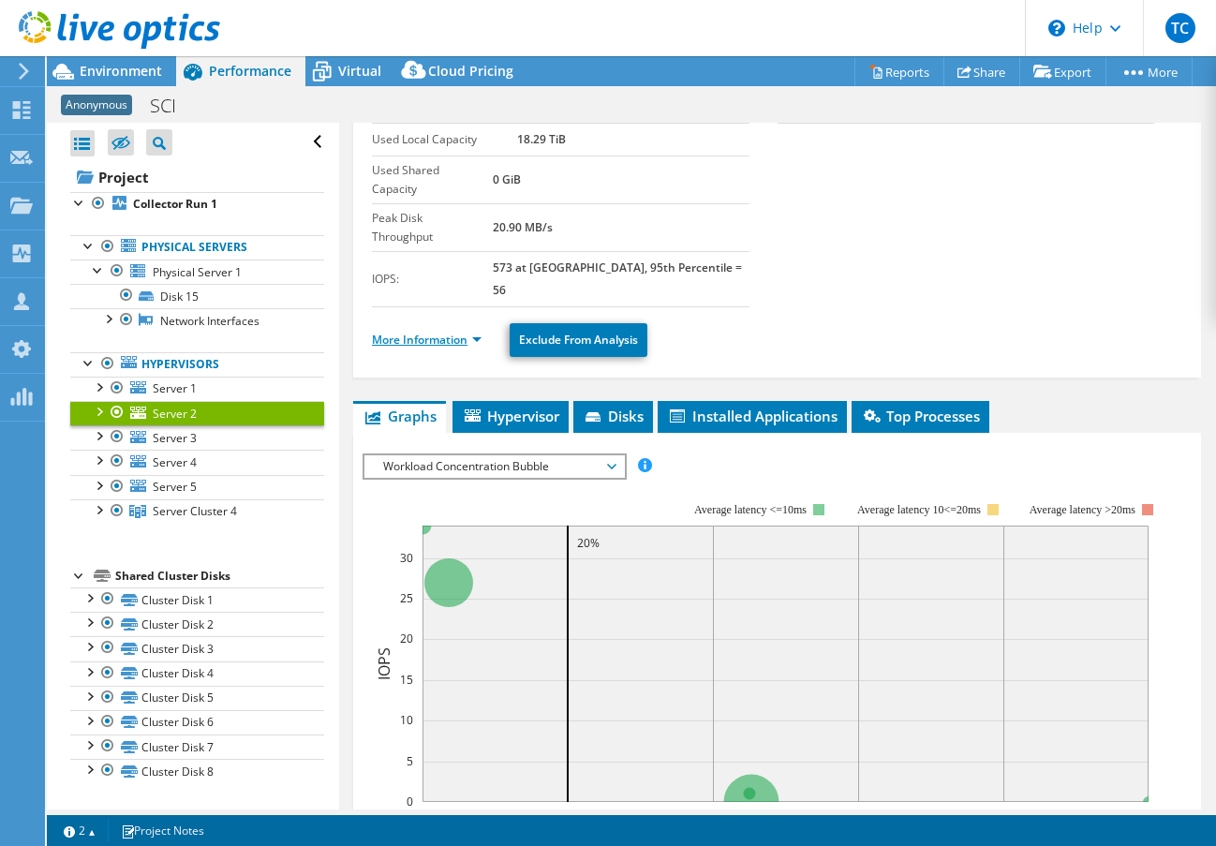
click at [468, 332] on link "More Information" at bounding box center [427, 340] width 110 height 16
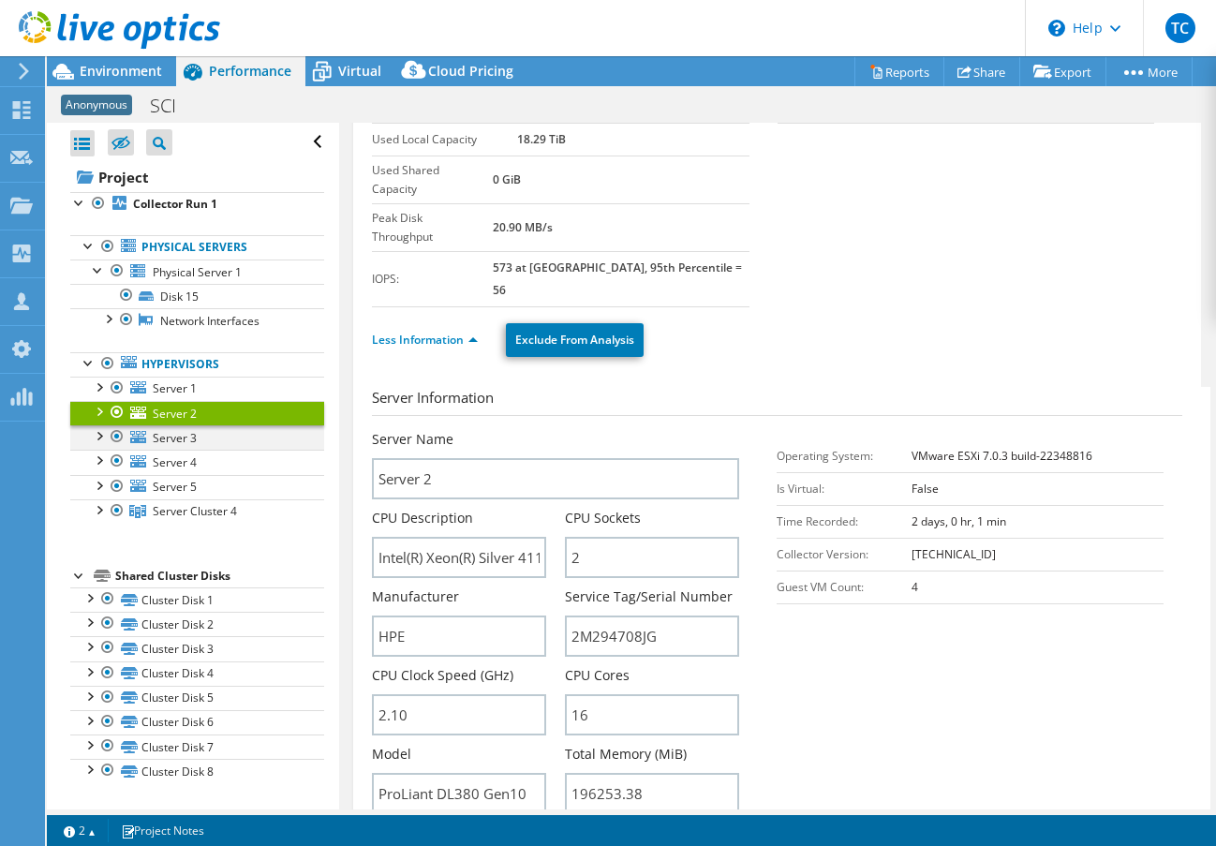
click at [100, 438] on div at bounding box center [98, 434] width 19 height 19
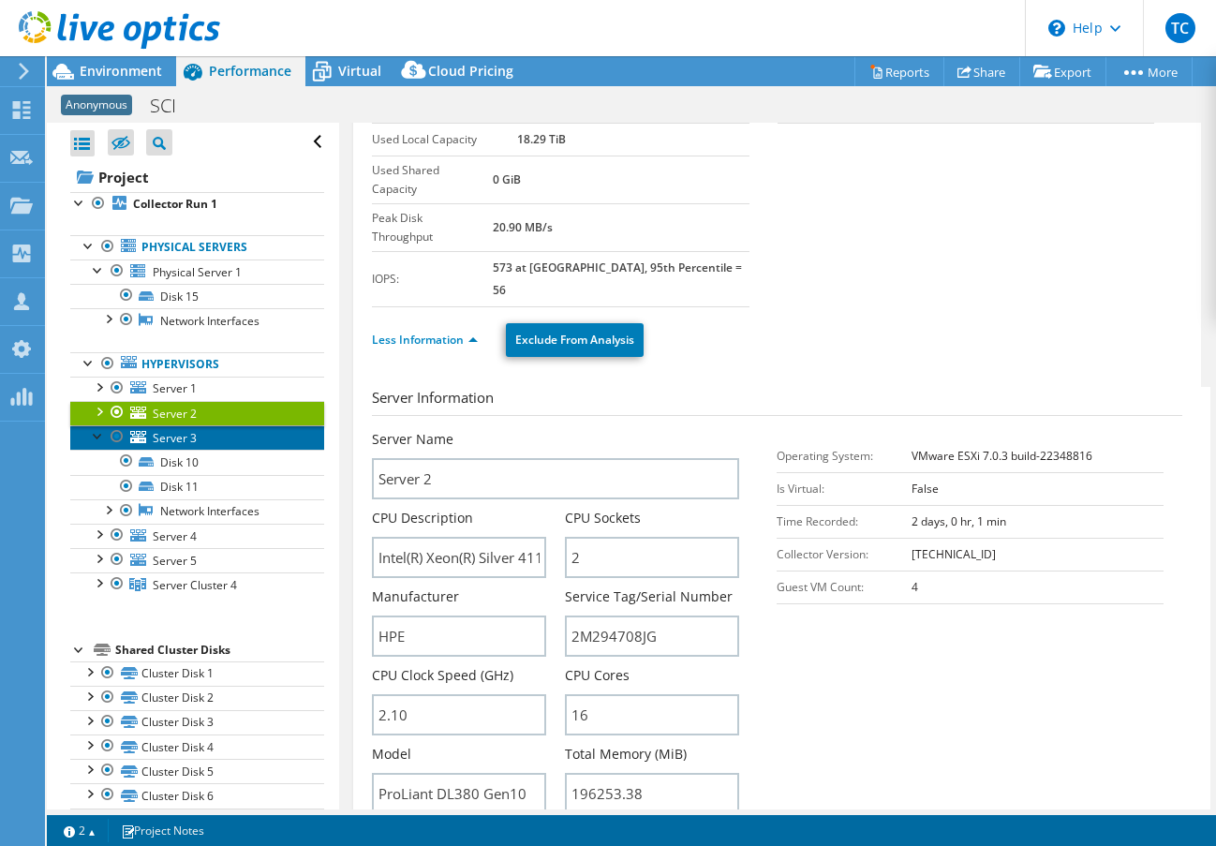
click at [184, 441] on span "Server 3" at bounding box center [175, 438] width 44 height 16
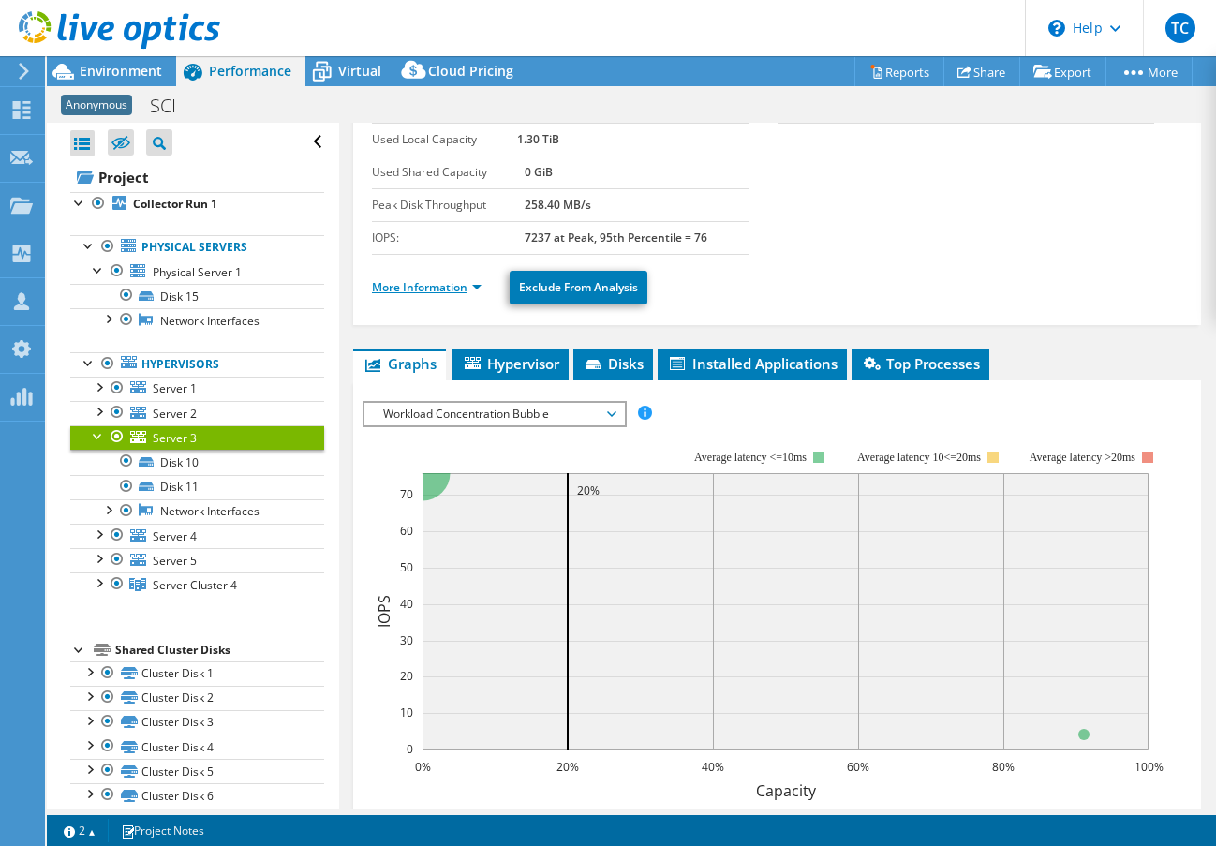
click at [467, 282] on link "More Information" at bounding box center [427, 287] width 110 height 16
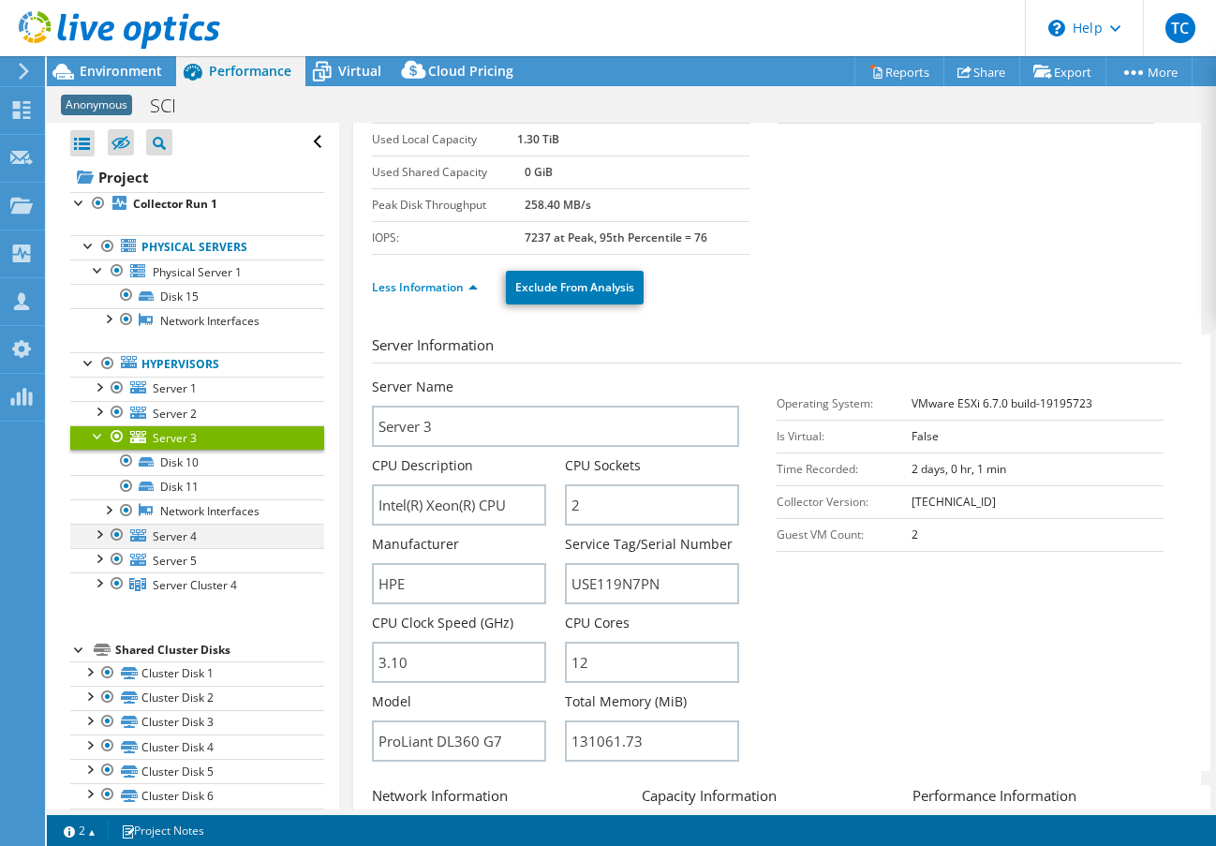
click at [91, 535] on div at bounding box center [98, 533] width 19 height 19
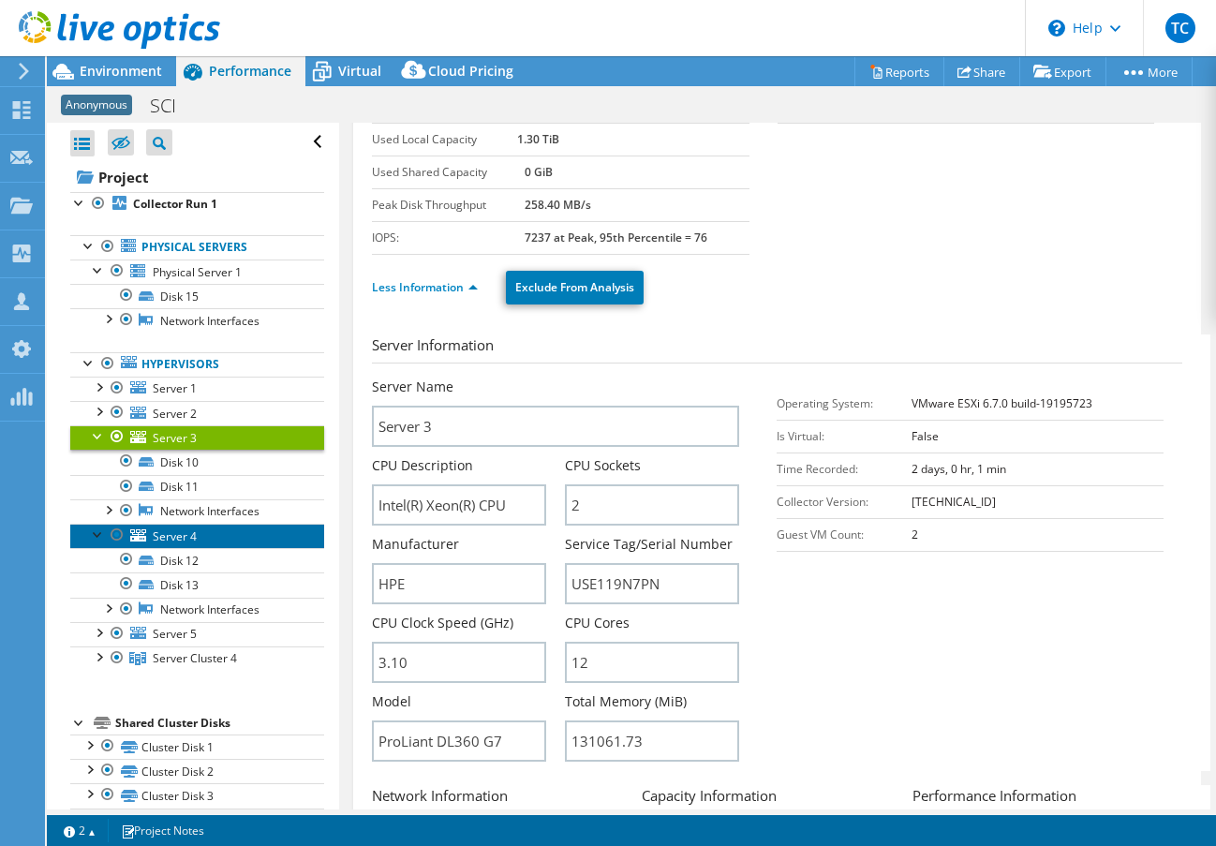
click at [195, 542] on span "Server 4" at bounding box center [175, 536] width 44 height 16
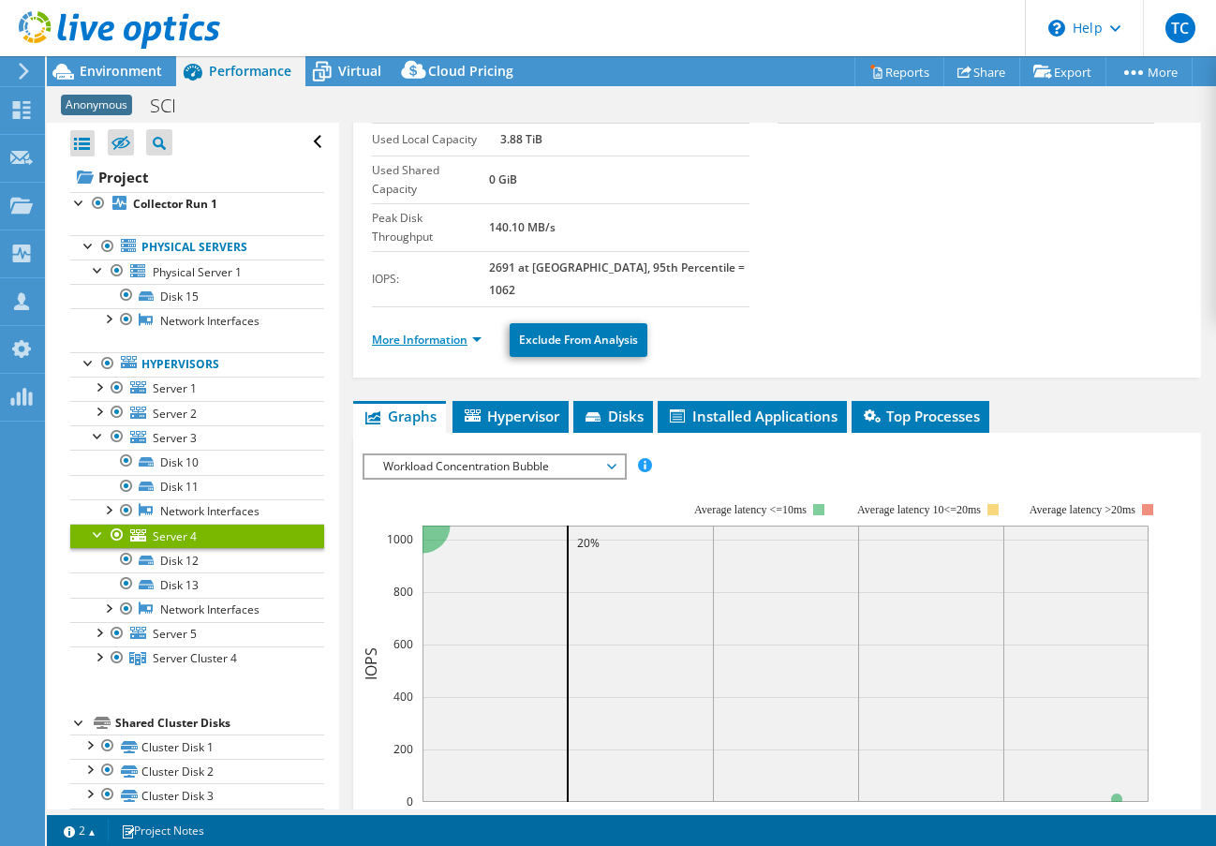
click at [474, 332] on link "More Information" at bounding box center [427, 340] width 110 height 16
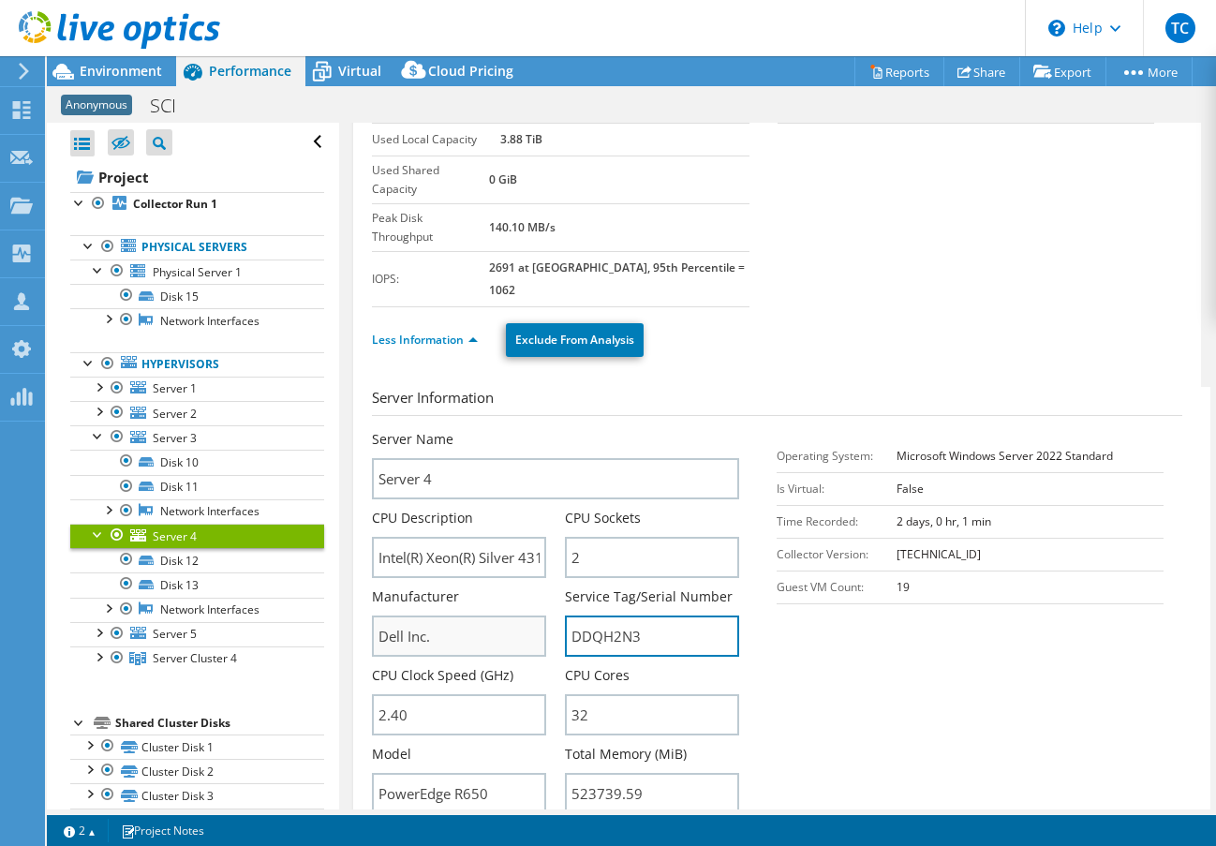
drag, startPoint x: 656, startPoint y: 578, endPoint x: 518, endPoint y: 574, distance: 137.8
click at [517, 430] on div "Server Name Server 4 CPU Description Intel(R) Xeon(R) Silver 4314 CPU @ 2.40GHz…" at bounding box center [565, 430] width 386 height 0
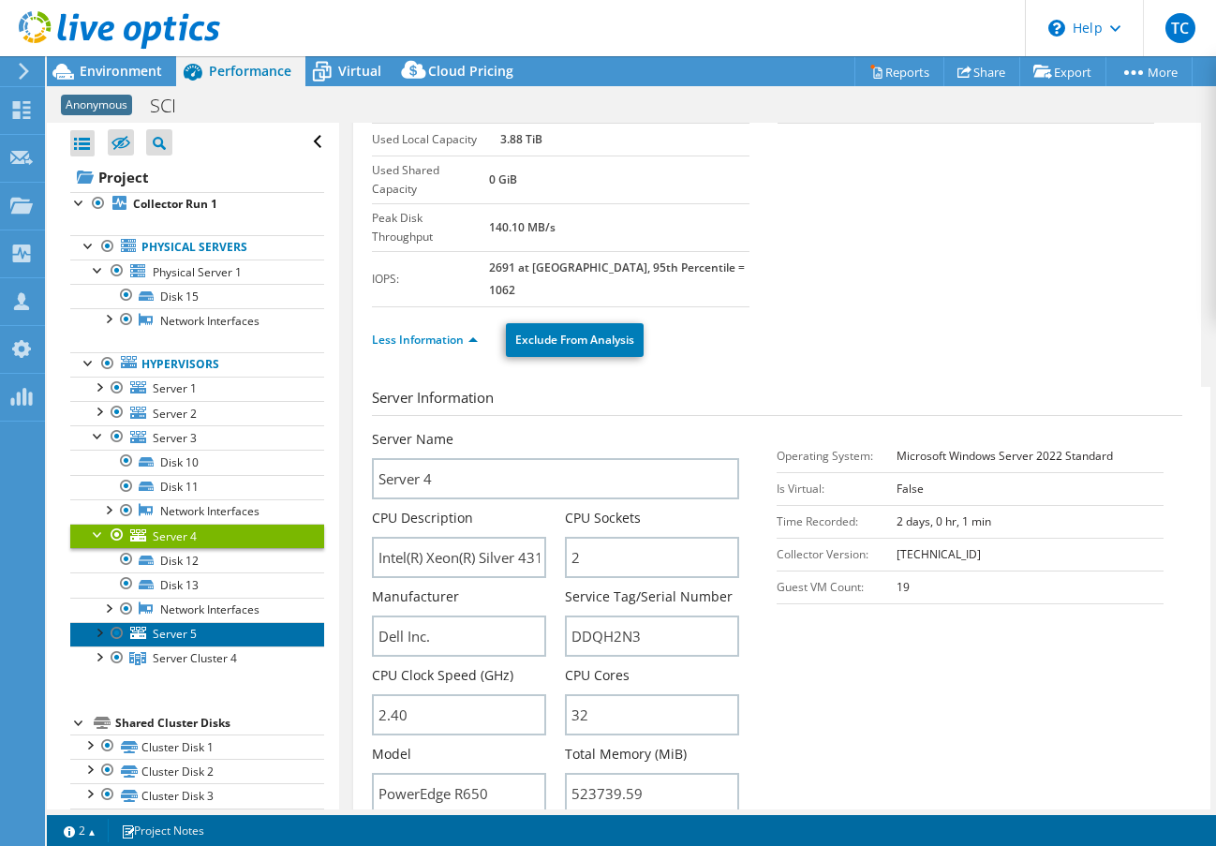
click at [201, 637] on link "Server 5" at bounding box center [197, 634] width 254 height 24
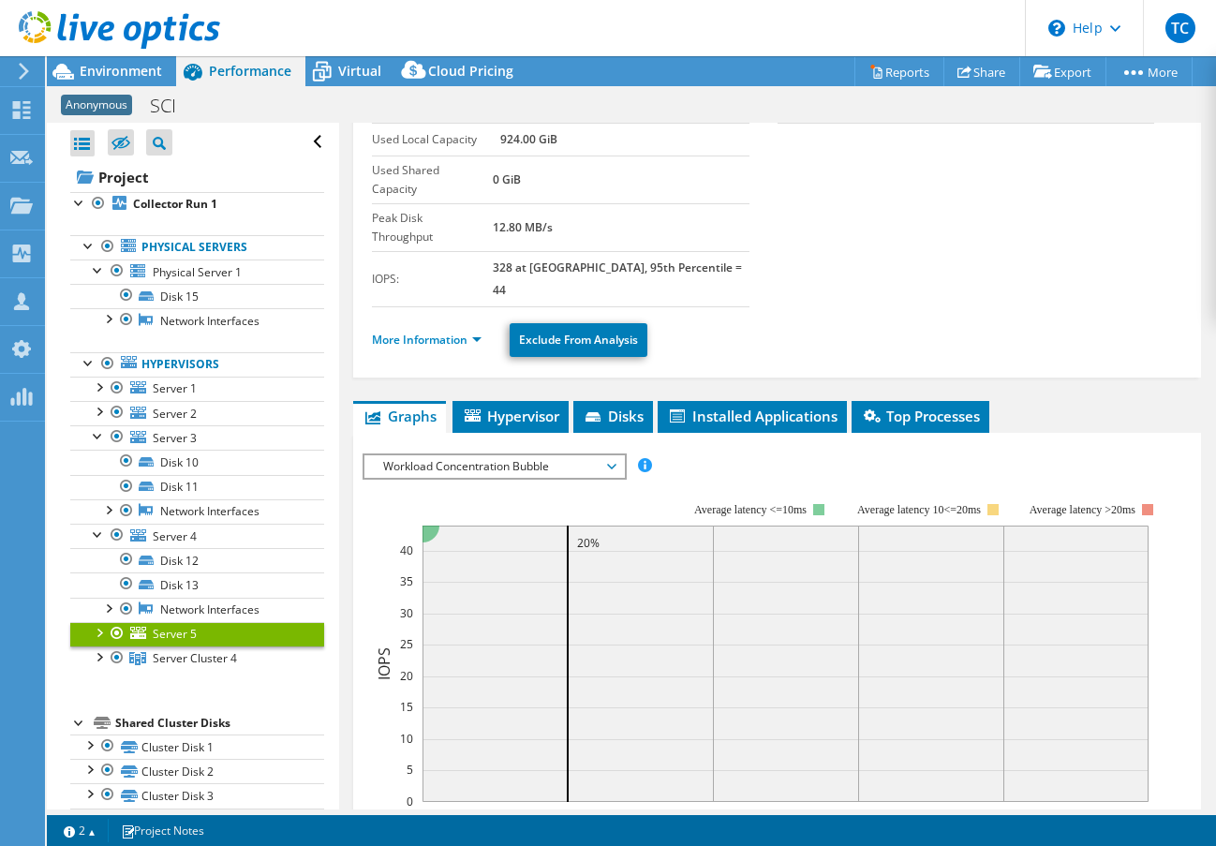
click at [98, 634] on div at bounding box center [98, 631] width 19 height 19
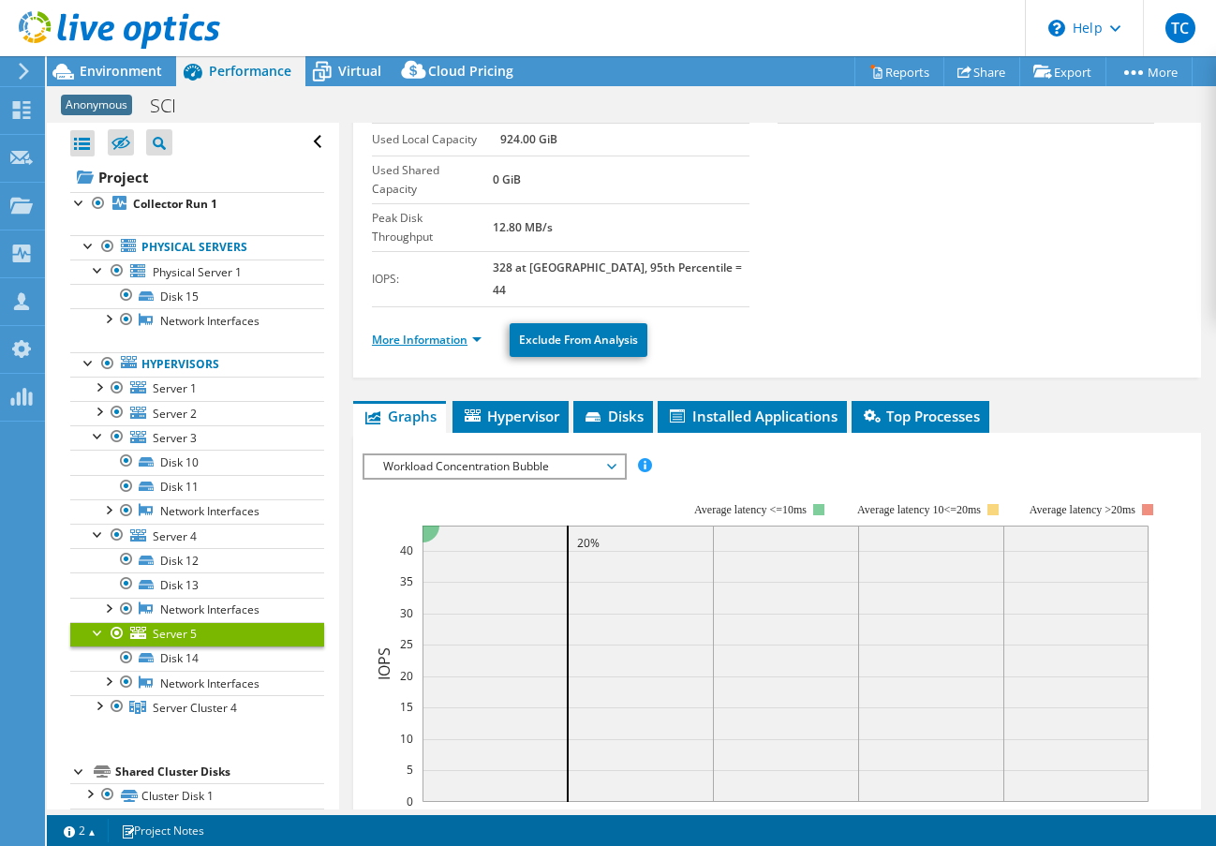
click at [472, 332] on link "More Information" at bounding box center [427, 340] width 110 height 16
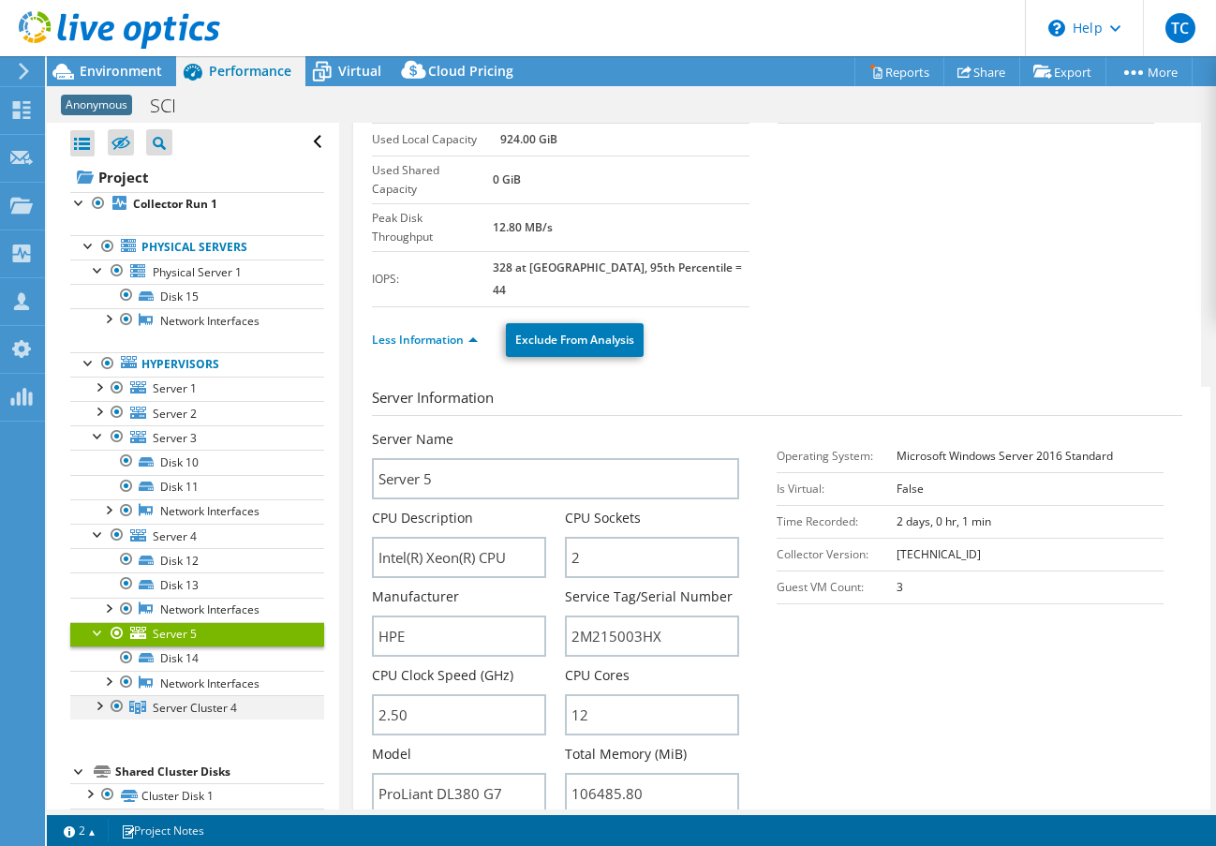
click at [97, 705] on div at bounding box center [98, 704] width 19 height 19
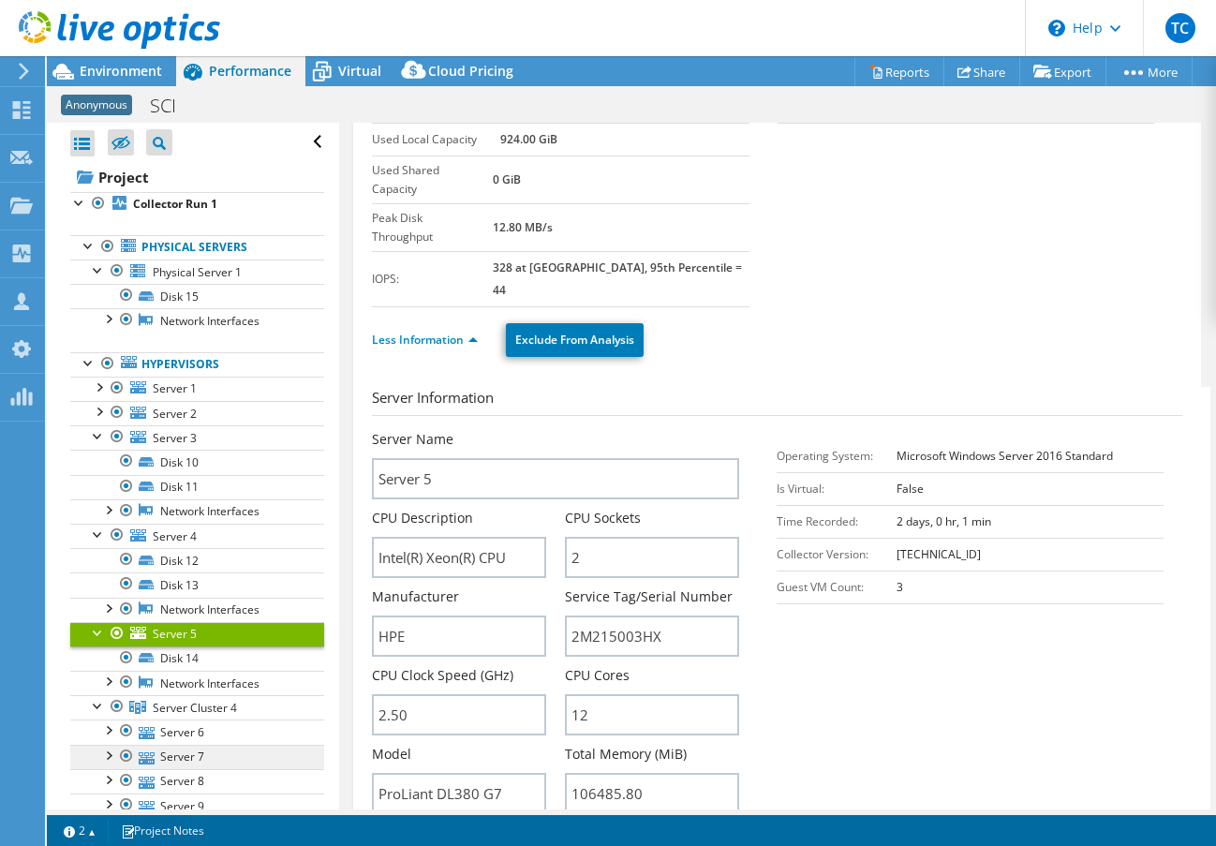
scroll to position [31, 0]
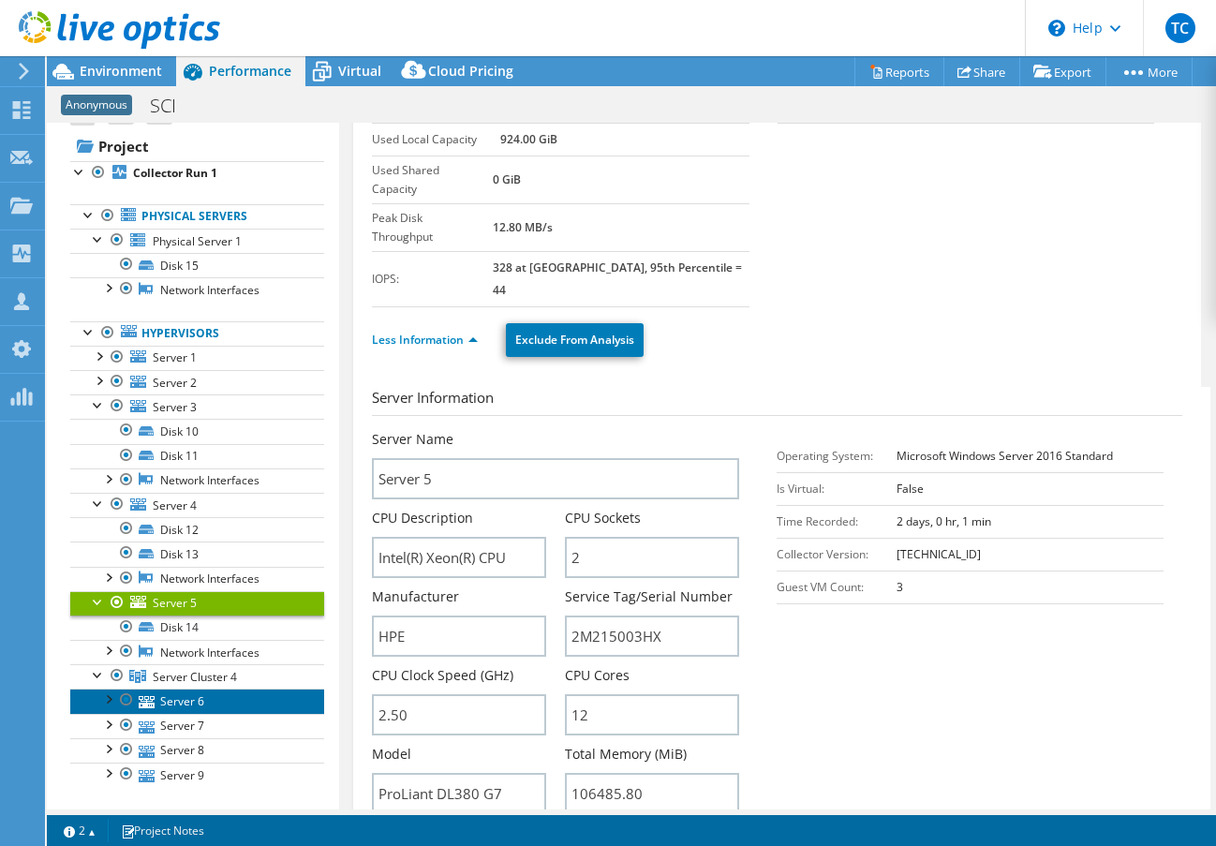
click at [195, 709] on link "Server 6" at bounding box center [197, 701] width 254 height 24
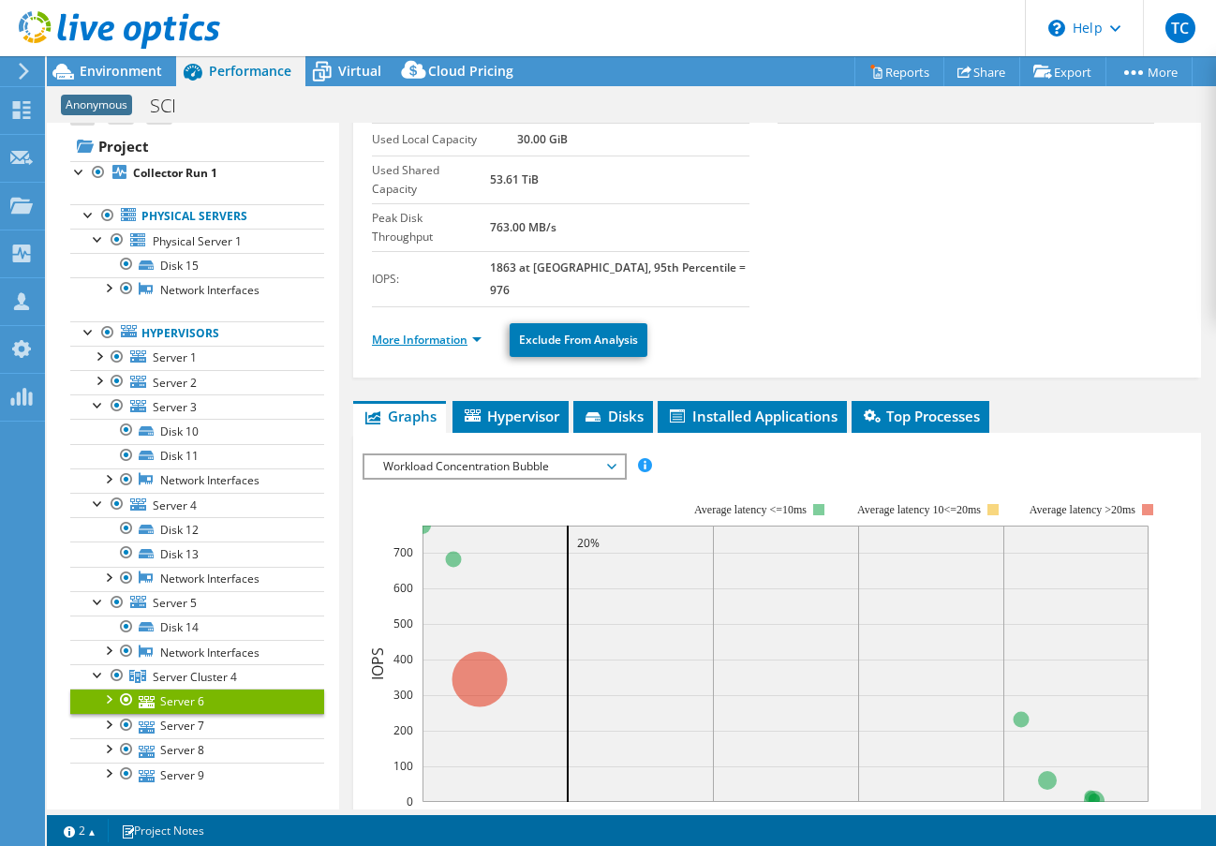
click at [479, 332] on link "More Information" at bounding box center [427, 340] width 110 height 16
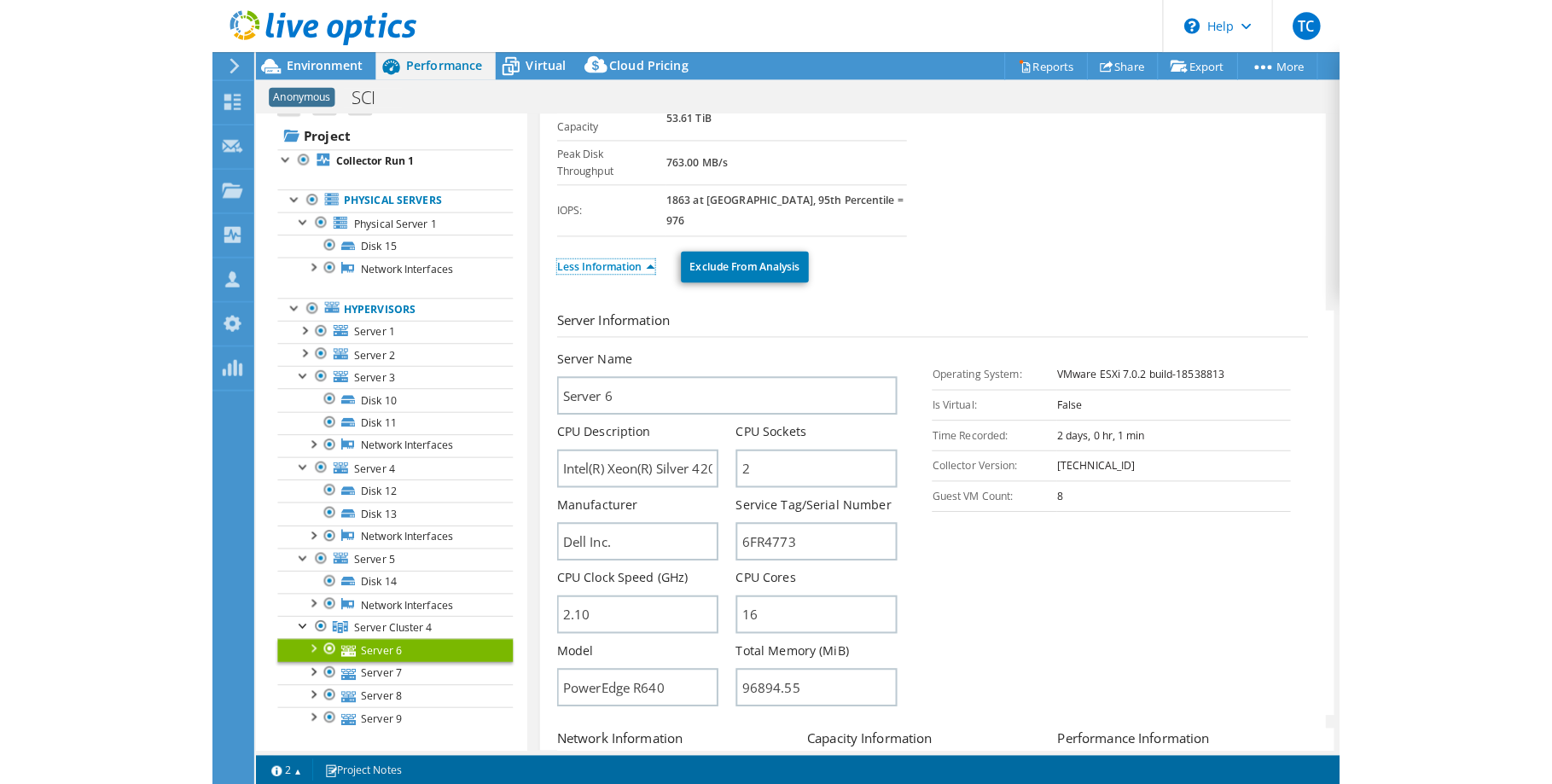
scroll to position [195, 0]
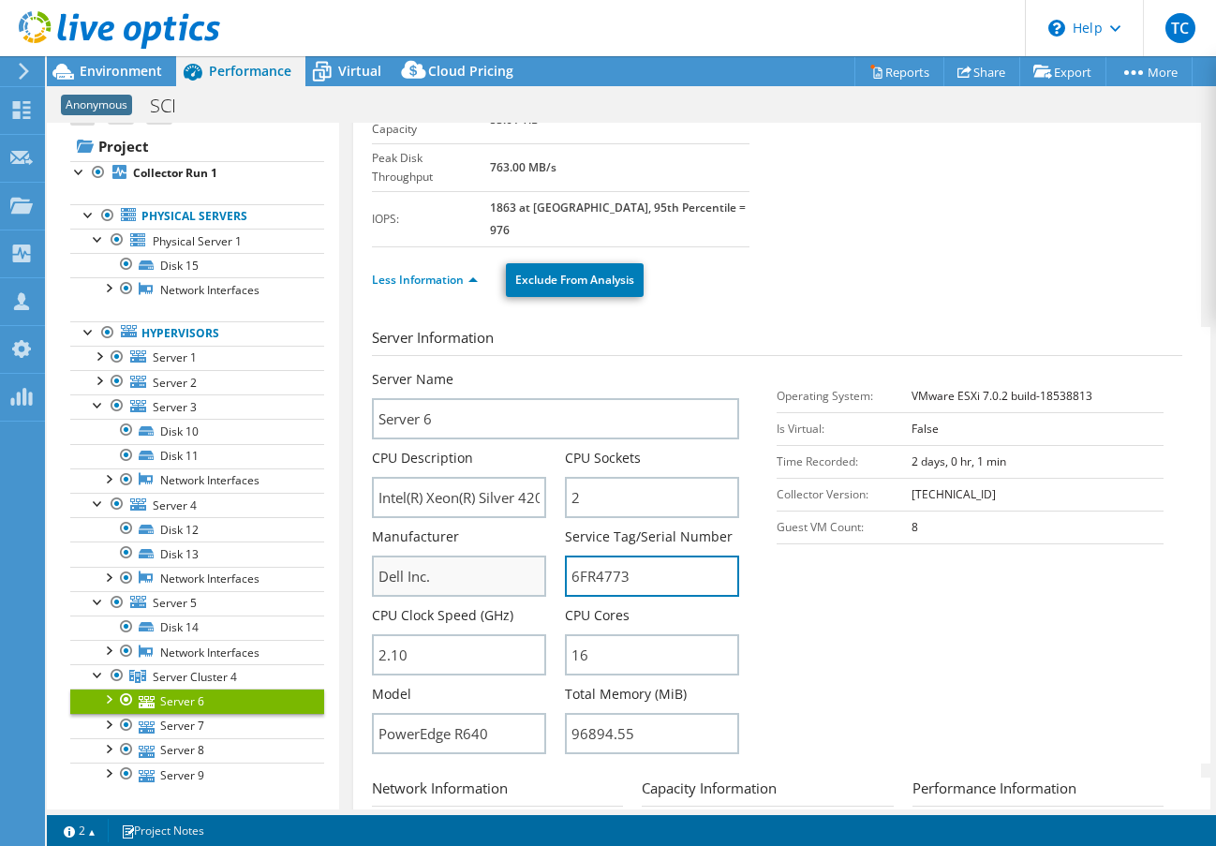
drag, startPoint x: 637, startPoint y: 522, endPoint x: 527, endPoint y: 520, distance: 109.6
click at [527, 370] on div "Server Name Server 6 CPU Description Intel(R) Xeon(R) Silver 4208 CPU @ 2.10GHz…" at bounding box center [565, 370] width 386 height 0
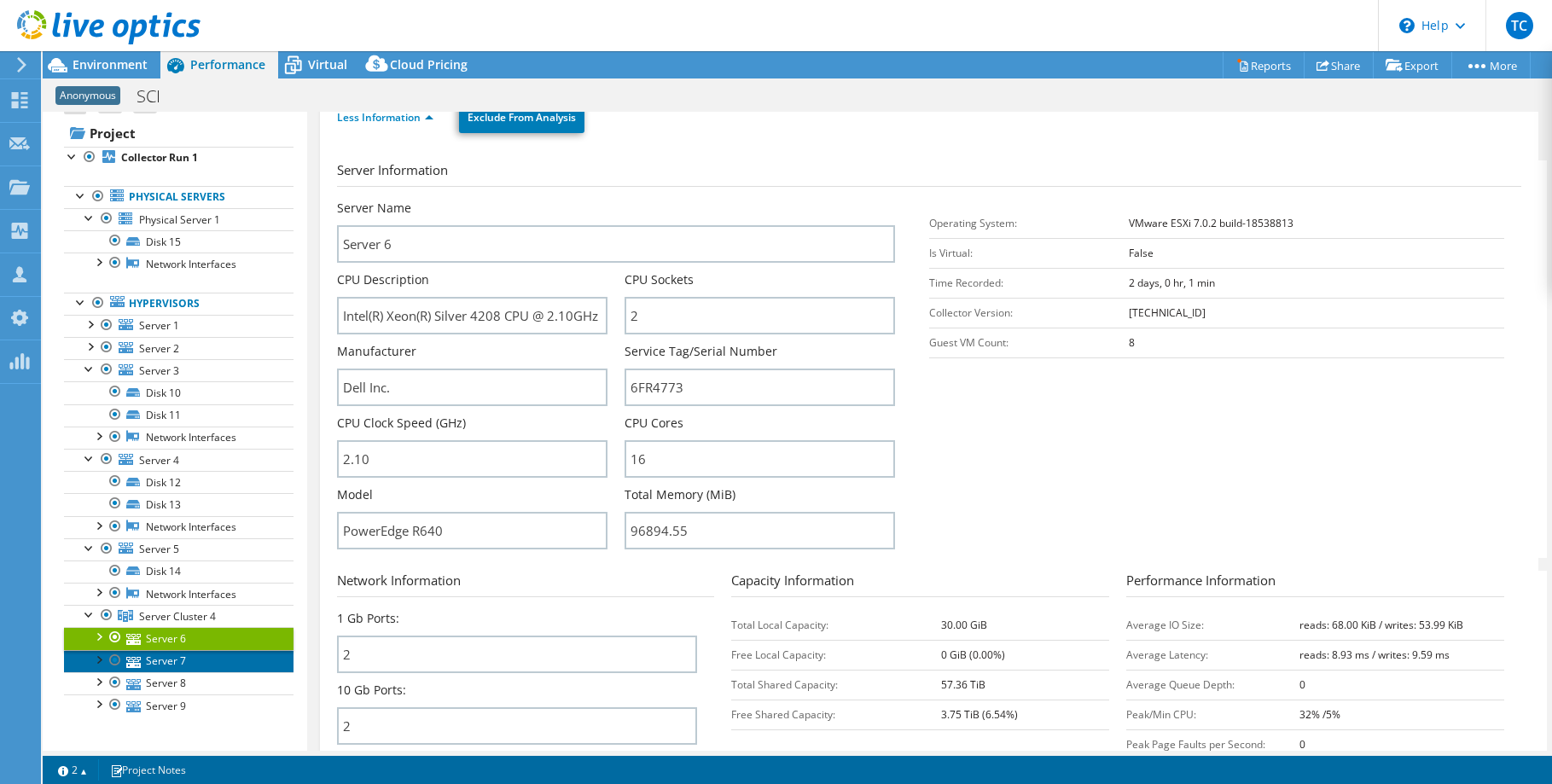
click at [249, 661] on link "Server 7" at bounding box center [179, 661] width 230 height 22
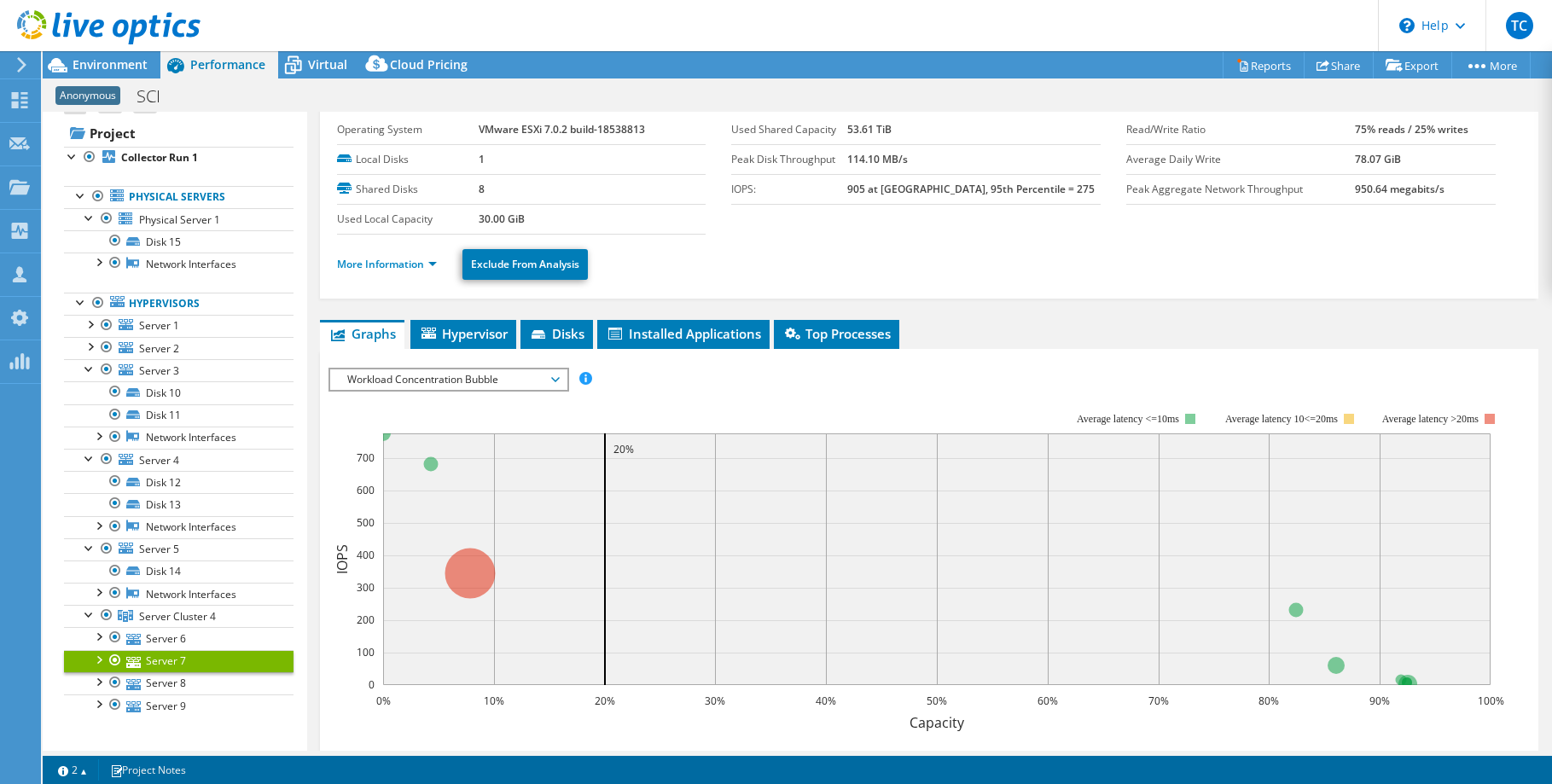
scroll to position [44, 0]
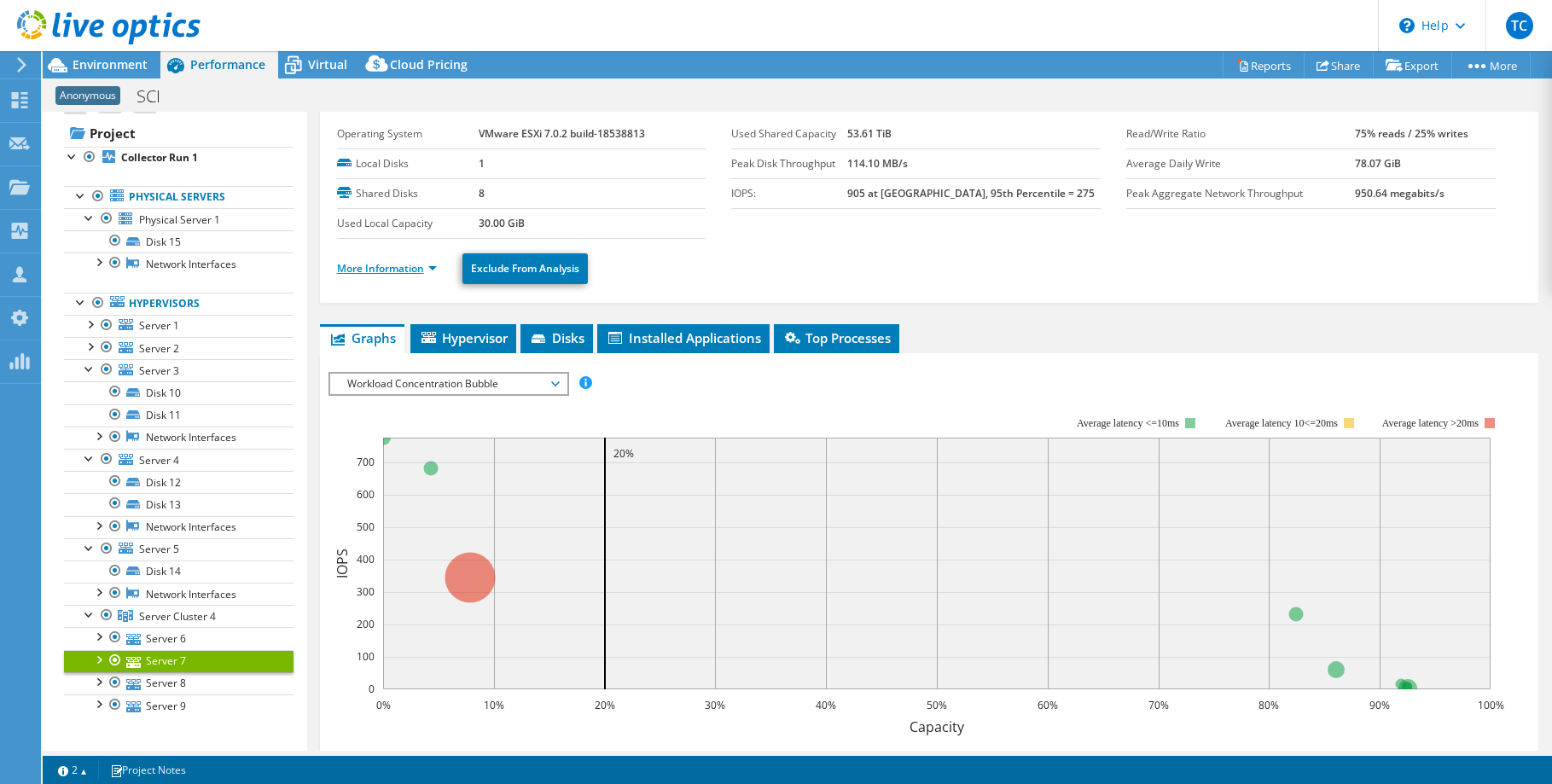
click at [428, 261] on link "More Information" at bounding box center [387, 269] width 100 height 15
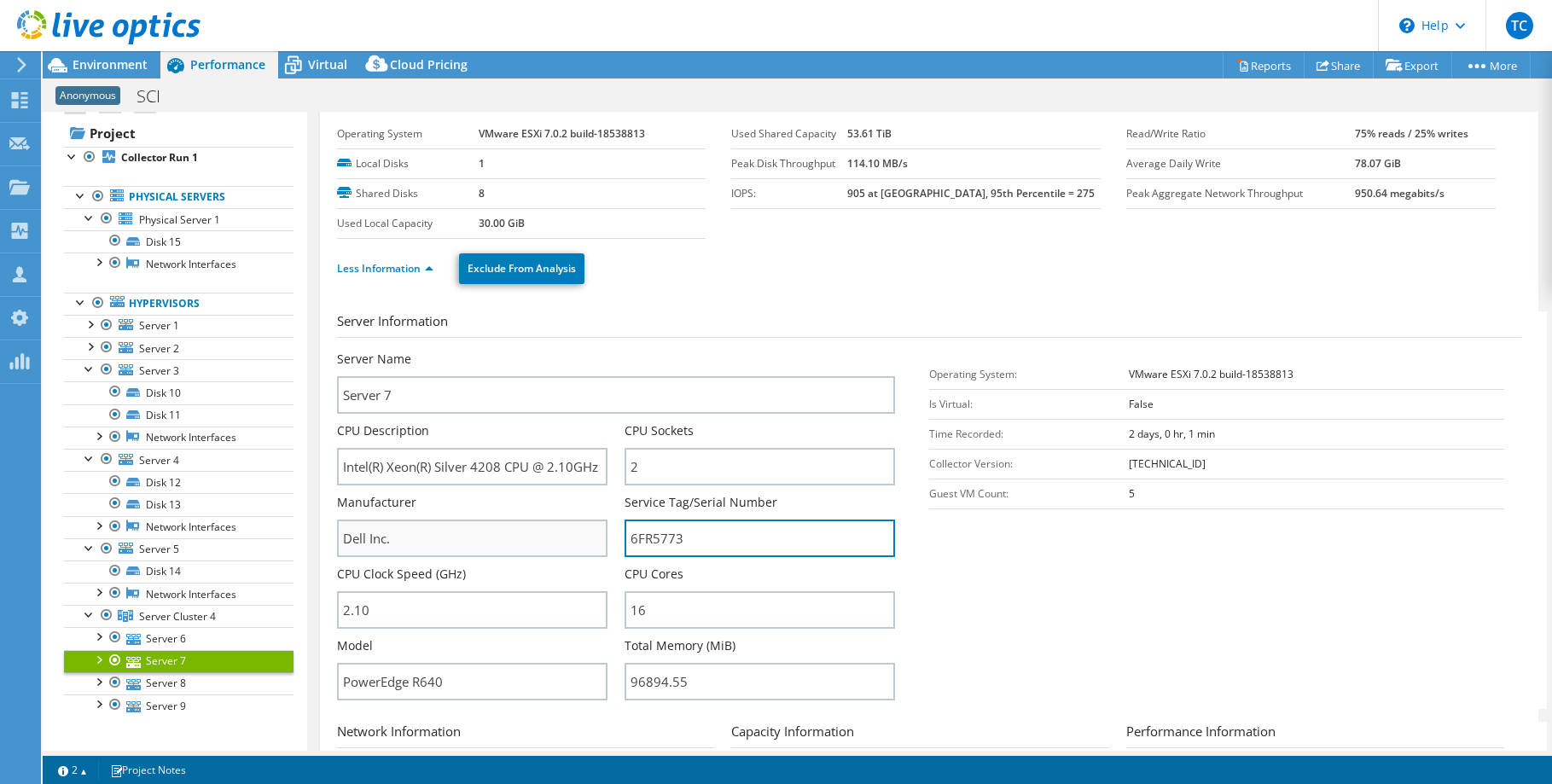
drag, startPoint x: 713, startPoint y: 549, endPoint x: 574, endPoint y: 537, distance: 139.5
click at [574, 351] on div "Server Name Server 7 CPU Description Intel(R) Xeon(R) Silver 4208 CPU @ 2.10GHz…" at bounding box center [624, 351] width 575 height 0
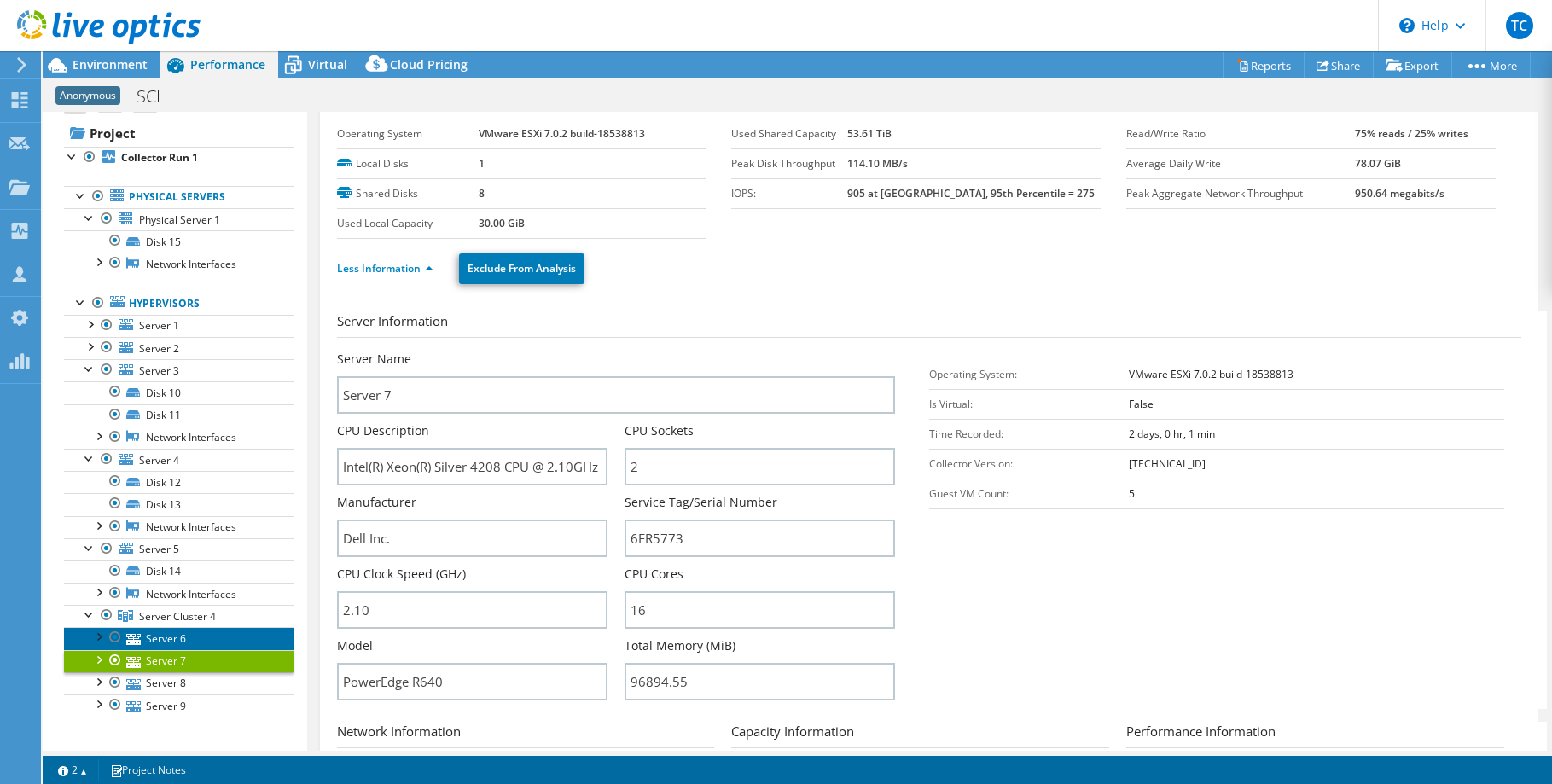
click at [195, 642] on link "Server 6" at bounding box center [179, 638] width 230 height 22
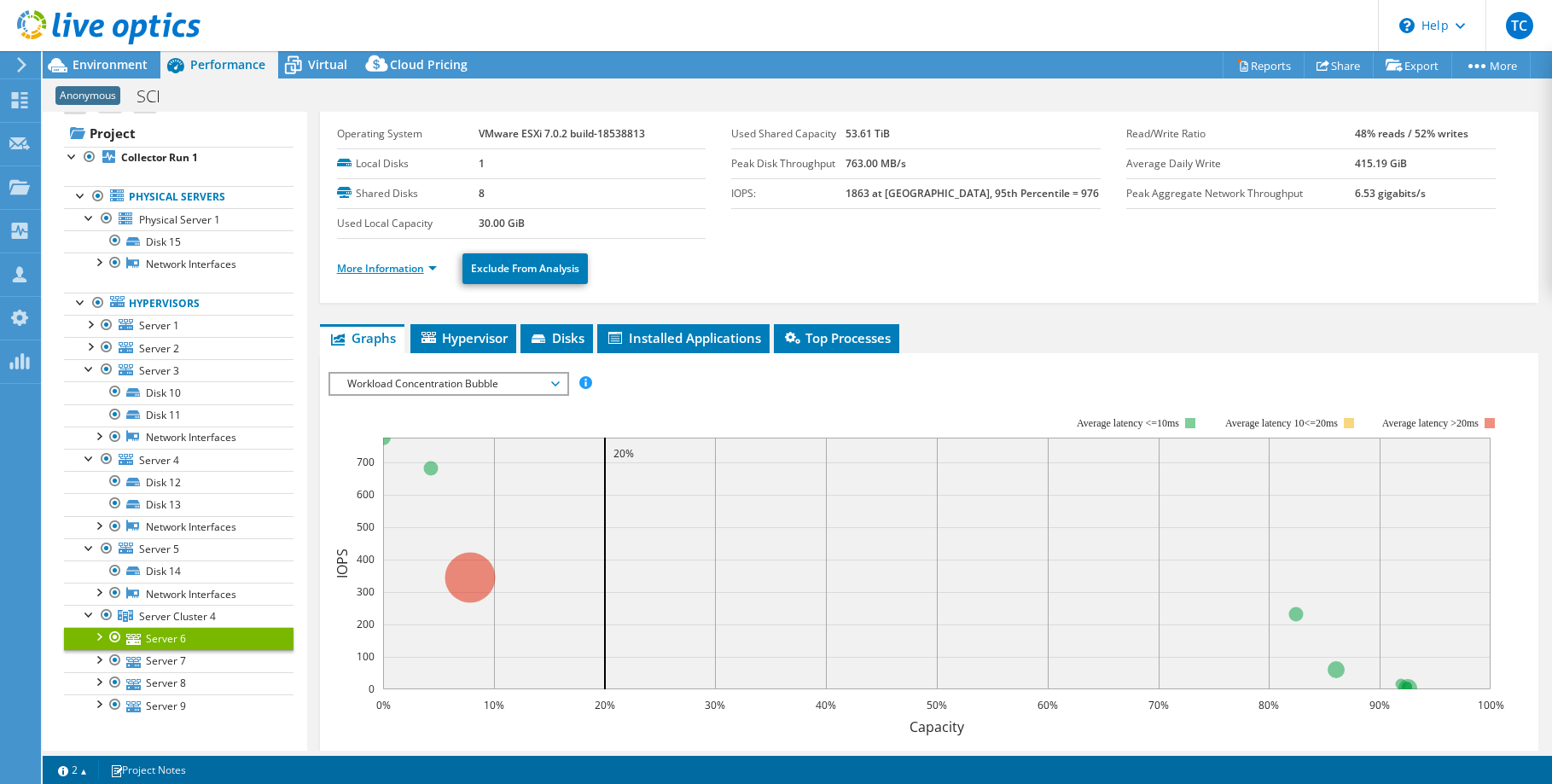
click at [432, 264] on link "More Information" at bounding box center [387, 269] width 100 height 15
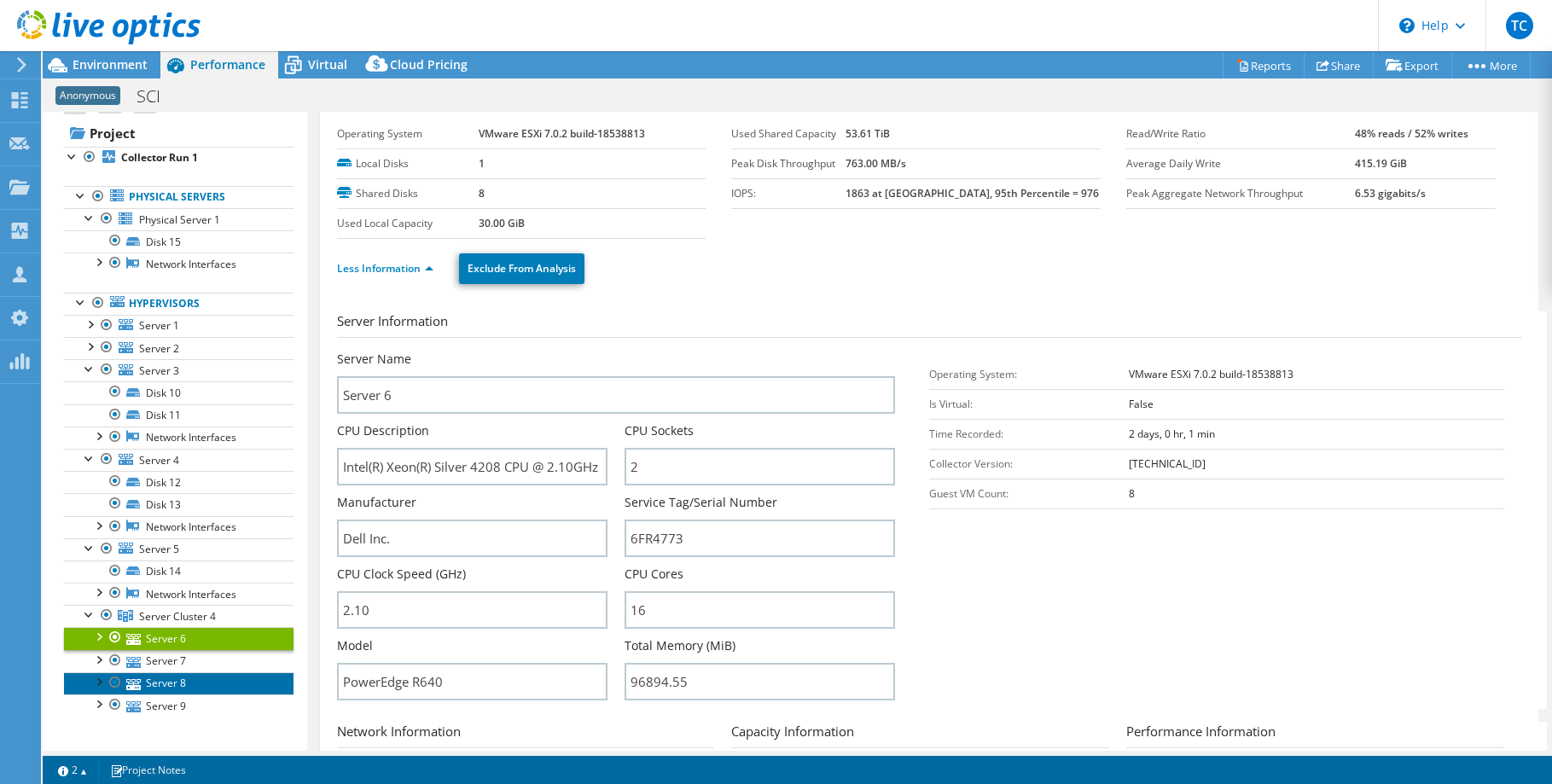
click at [185, 677] on link "Server 8" at bounding box center [179, 683] width 230 height 22
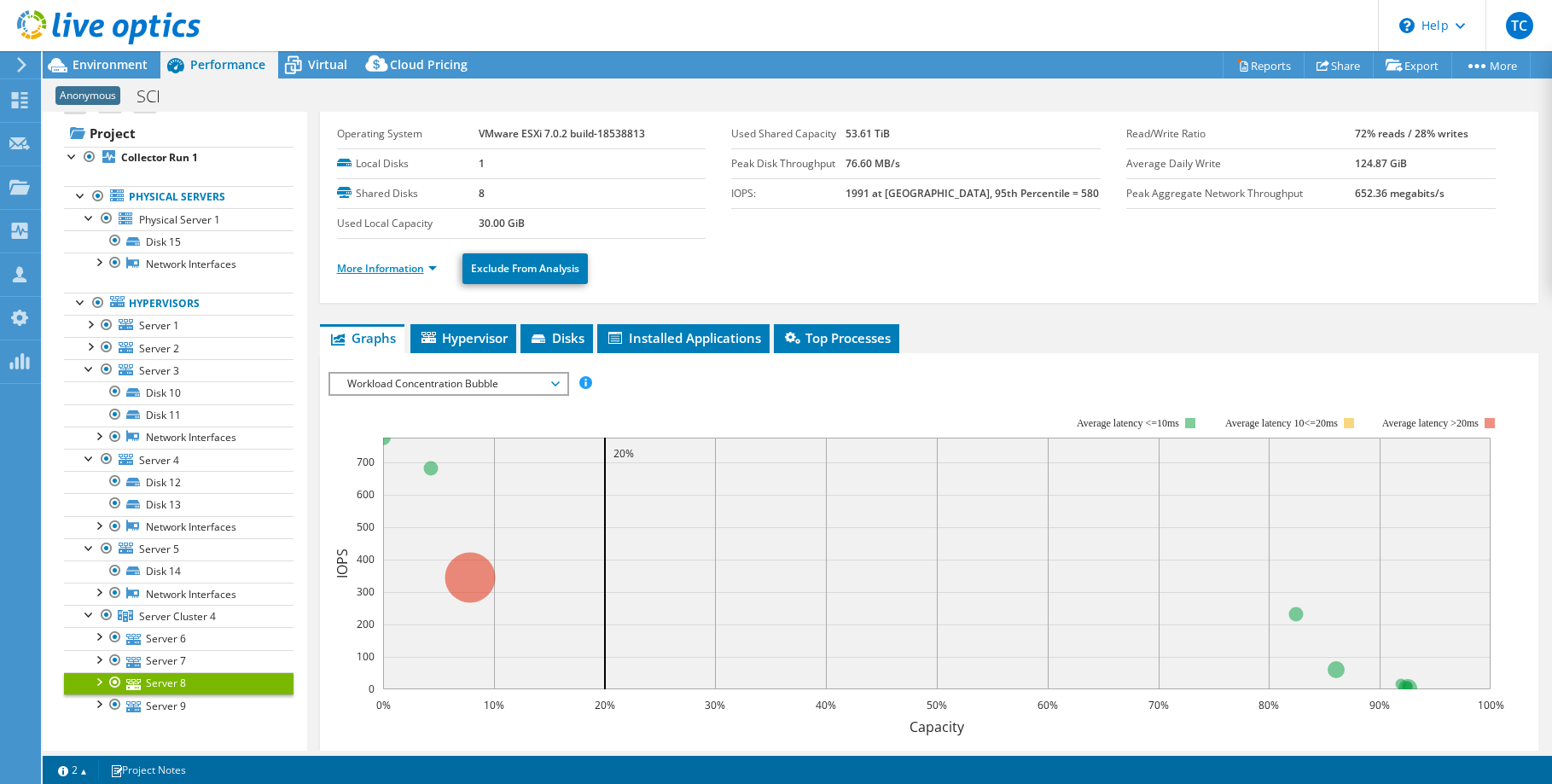
click at [426, 267] on link "More Information" at bounding box center [387, 269] width 100 height 15
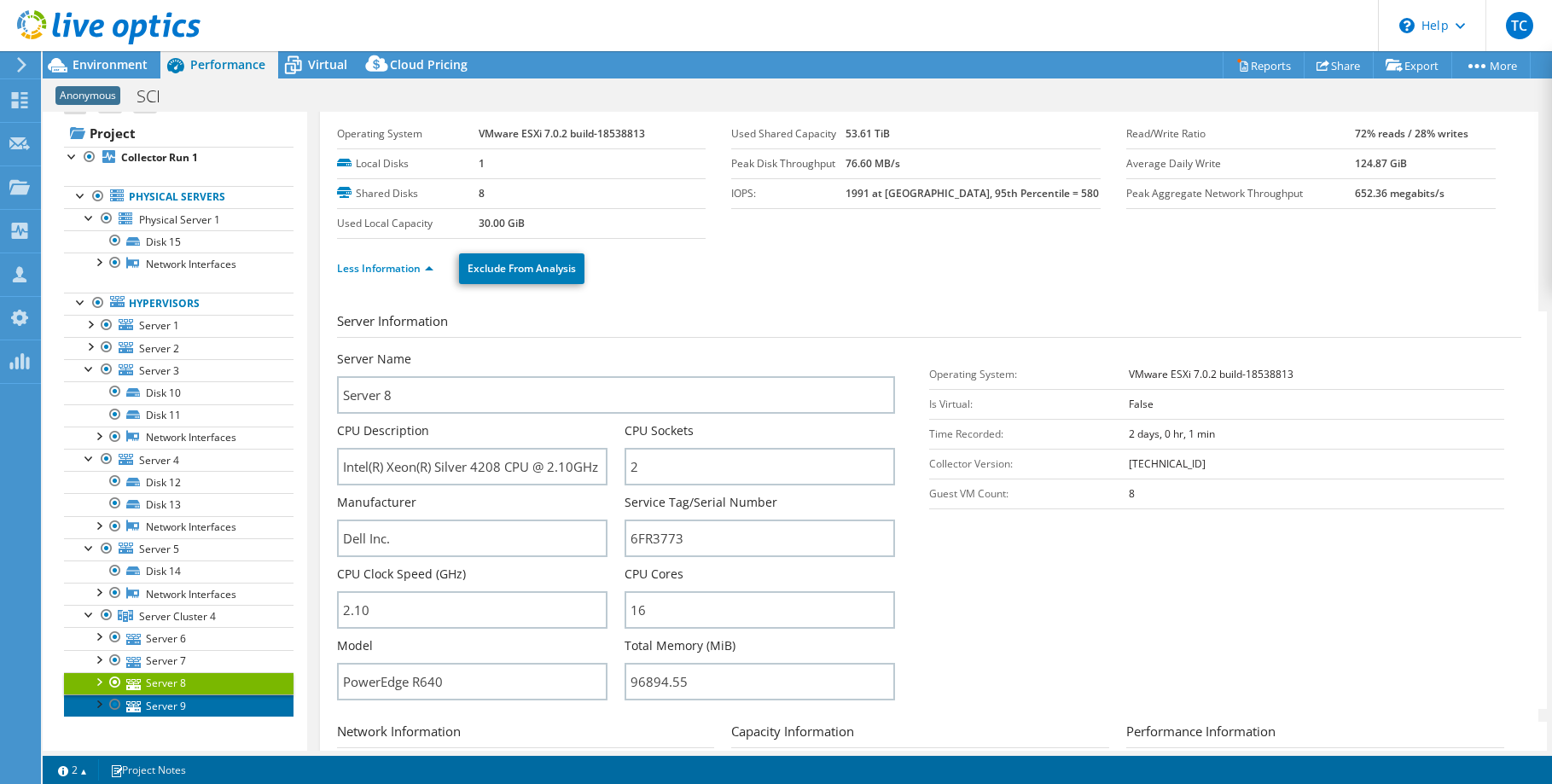
click at [190, 697] on link "Server 9" at bounding box center [179, 706] width 230 height 22
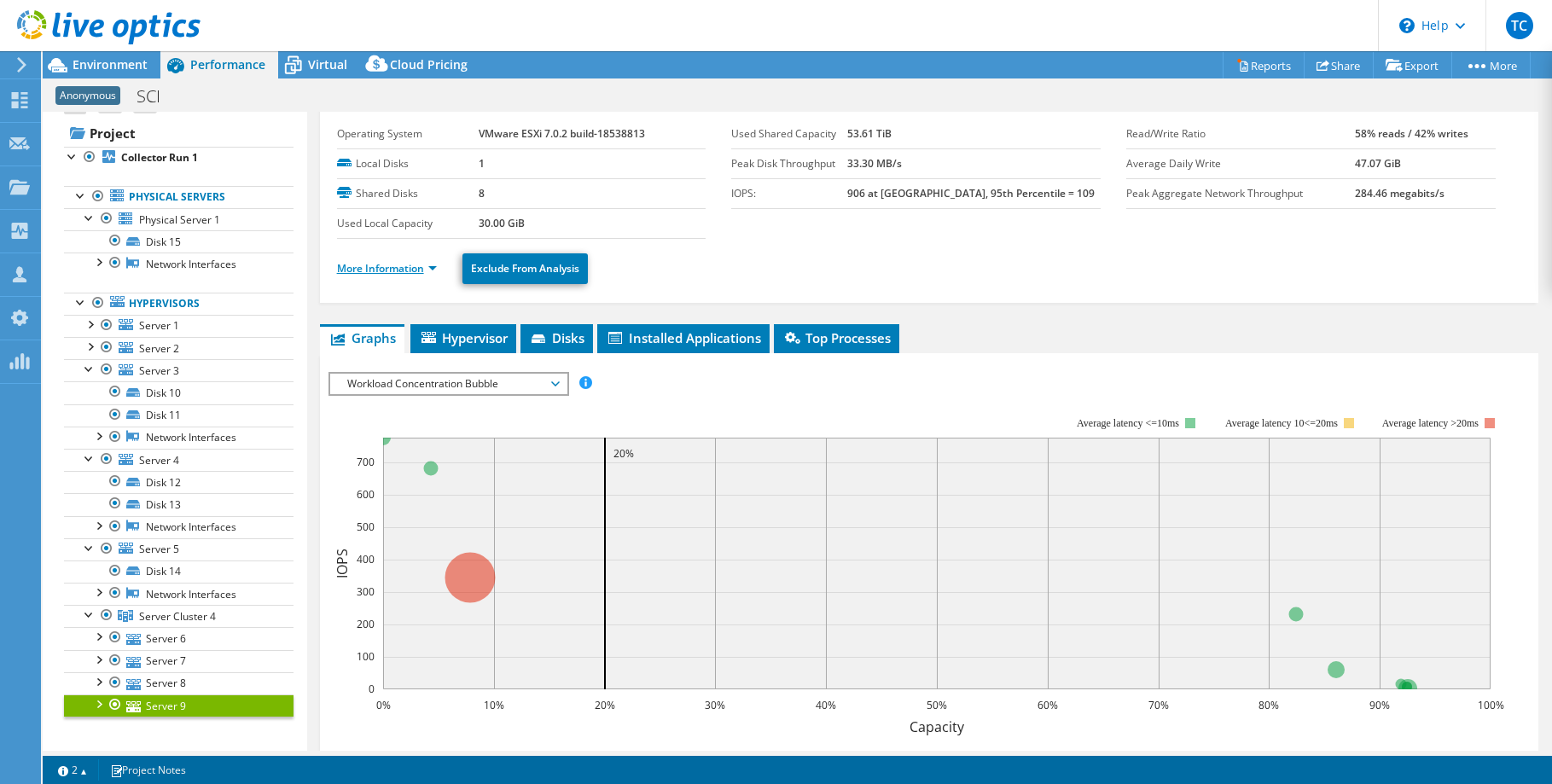
click at [429, 269] on link "More Information" at bounding box center [387, 269] width 100 height 15
